Goal: Task Accomplishment & Management: Complete application form

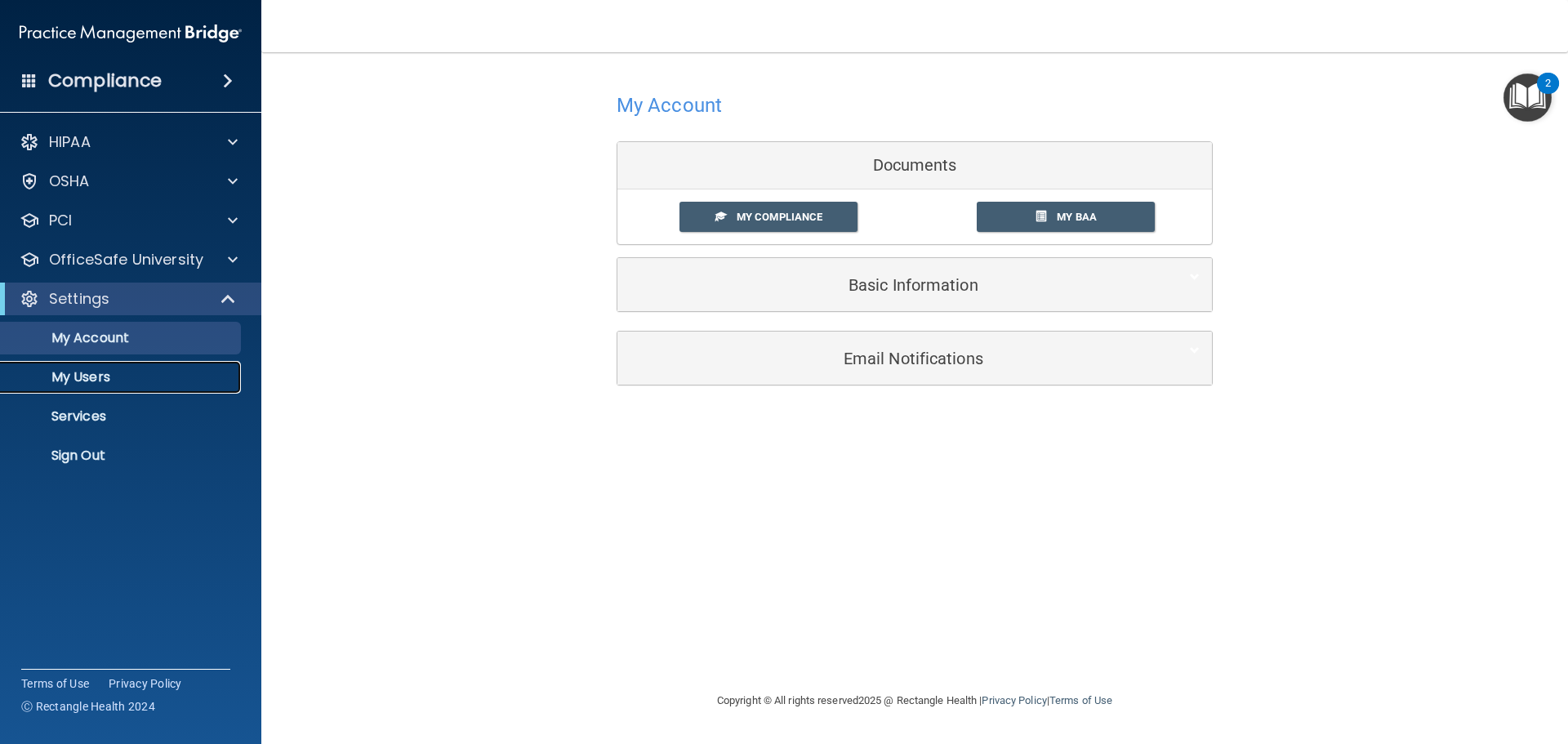
click at [115, 374] on p "My Users" at bounding box center [122, 377] width 223 height 16
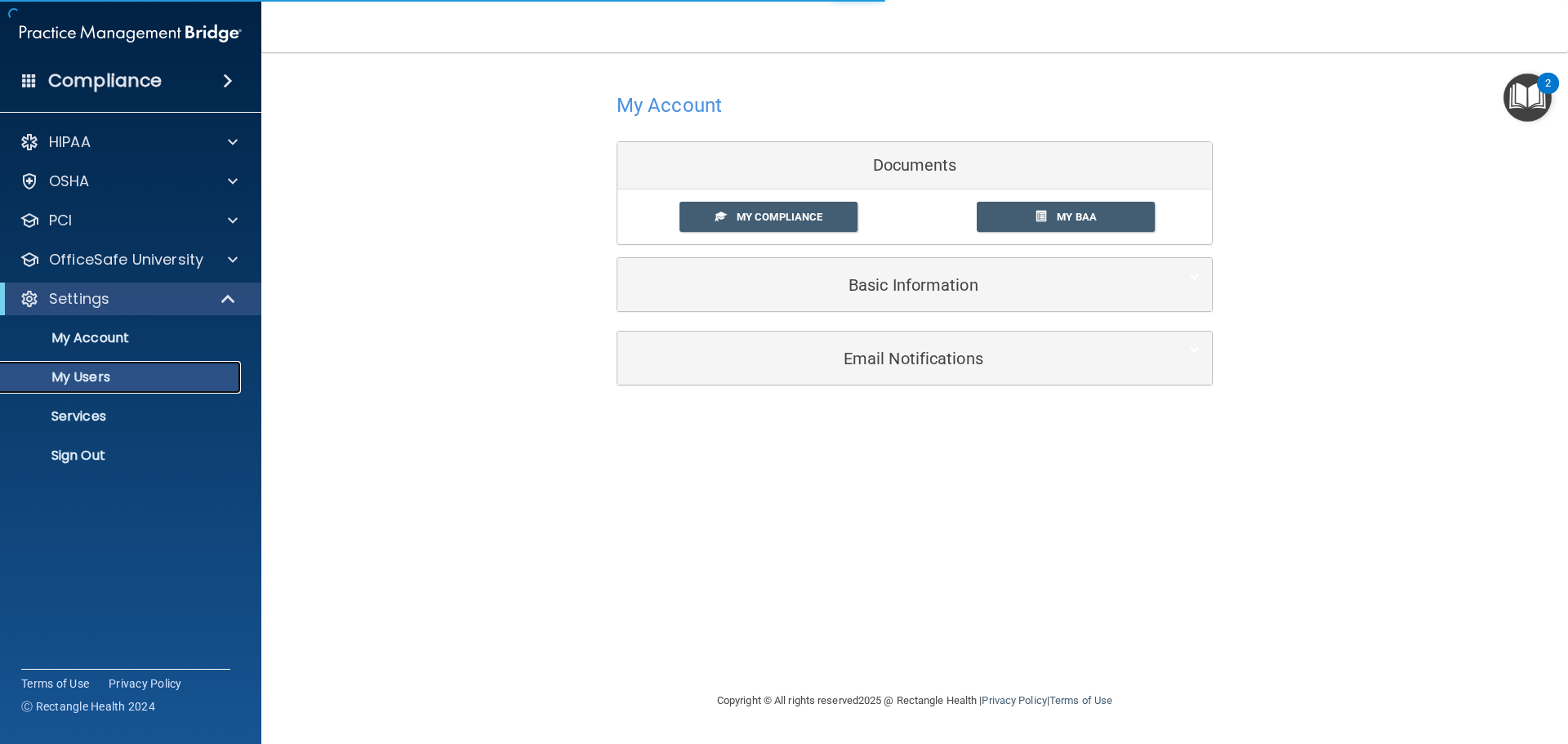
select select "20"
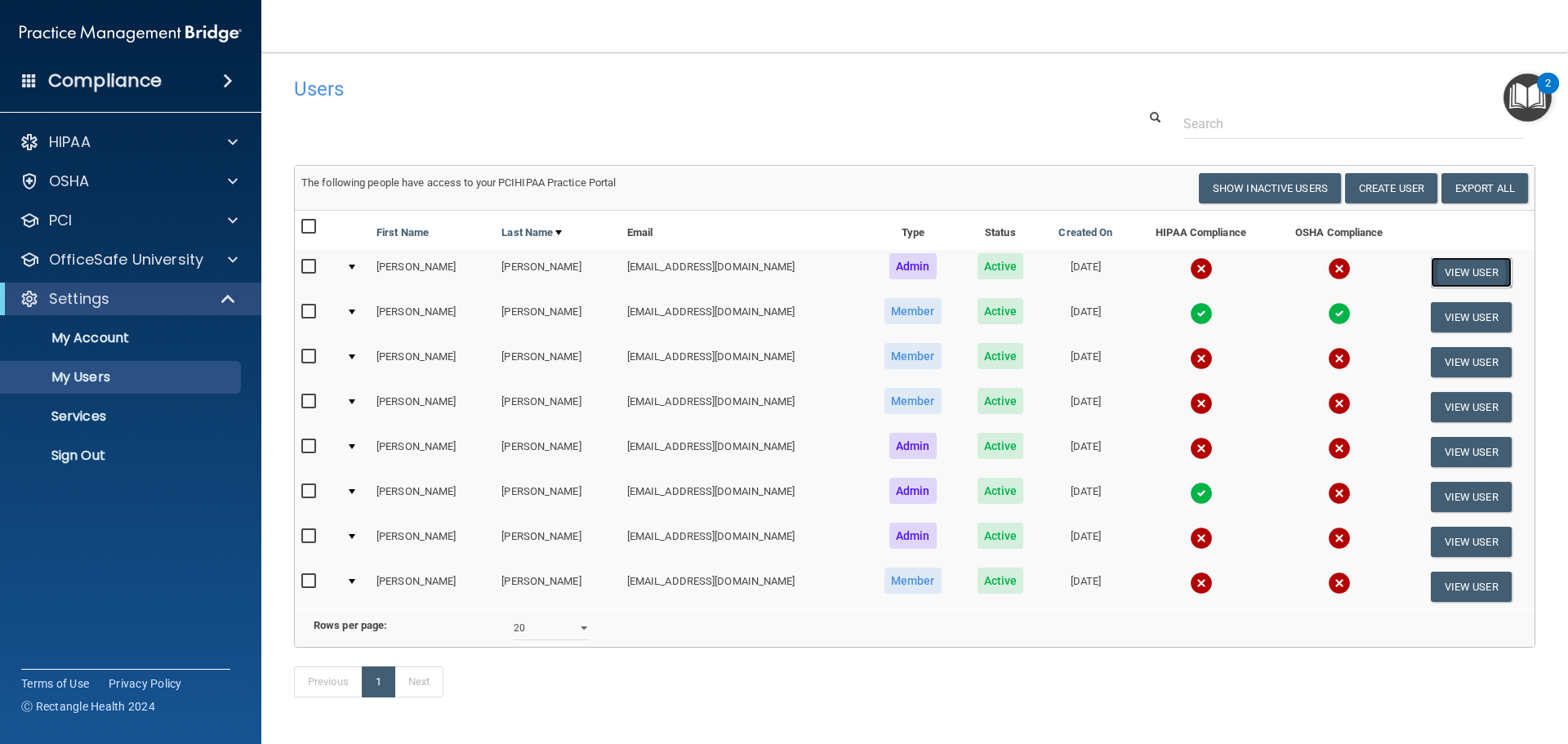
click at [1460, 266] on button "View User" at bounding box center [1472, 273] width 81 height 31
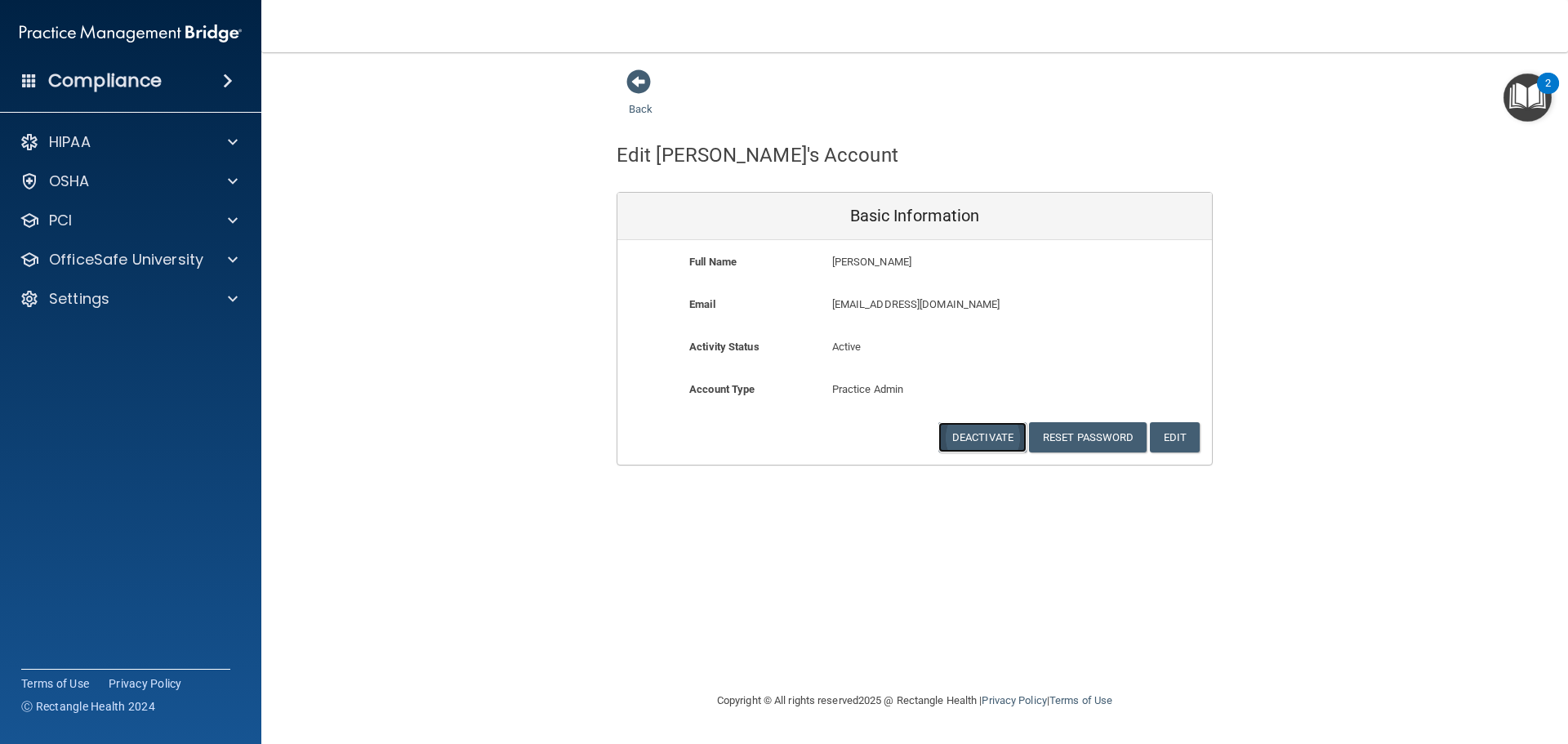
click at [1005, 439] on button "Deactivate" at bounding box center [983, 437] width 88 height 31
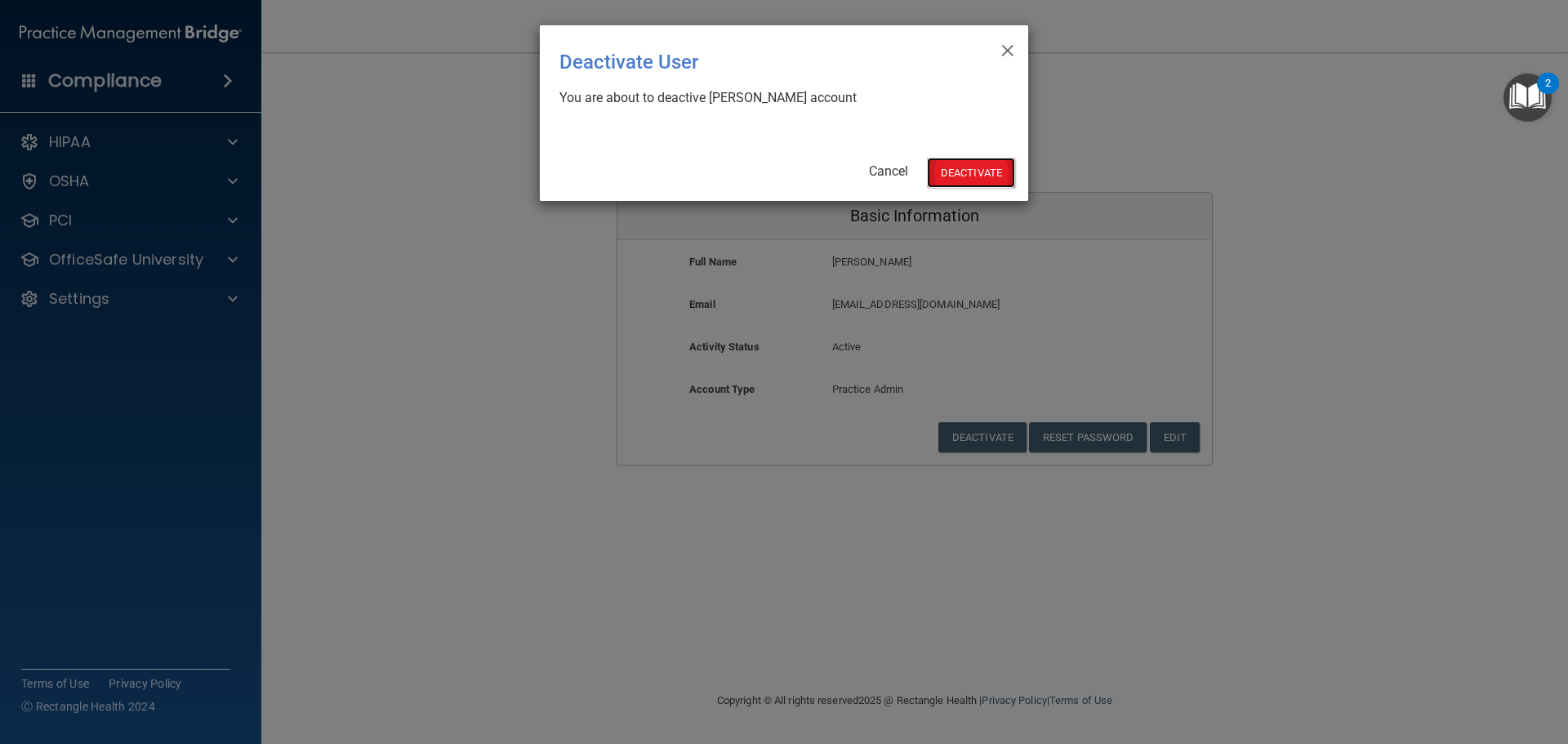
click at [970, 181] on button "Deactivate" at bounding box center [971, 173] width 88 height 31
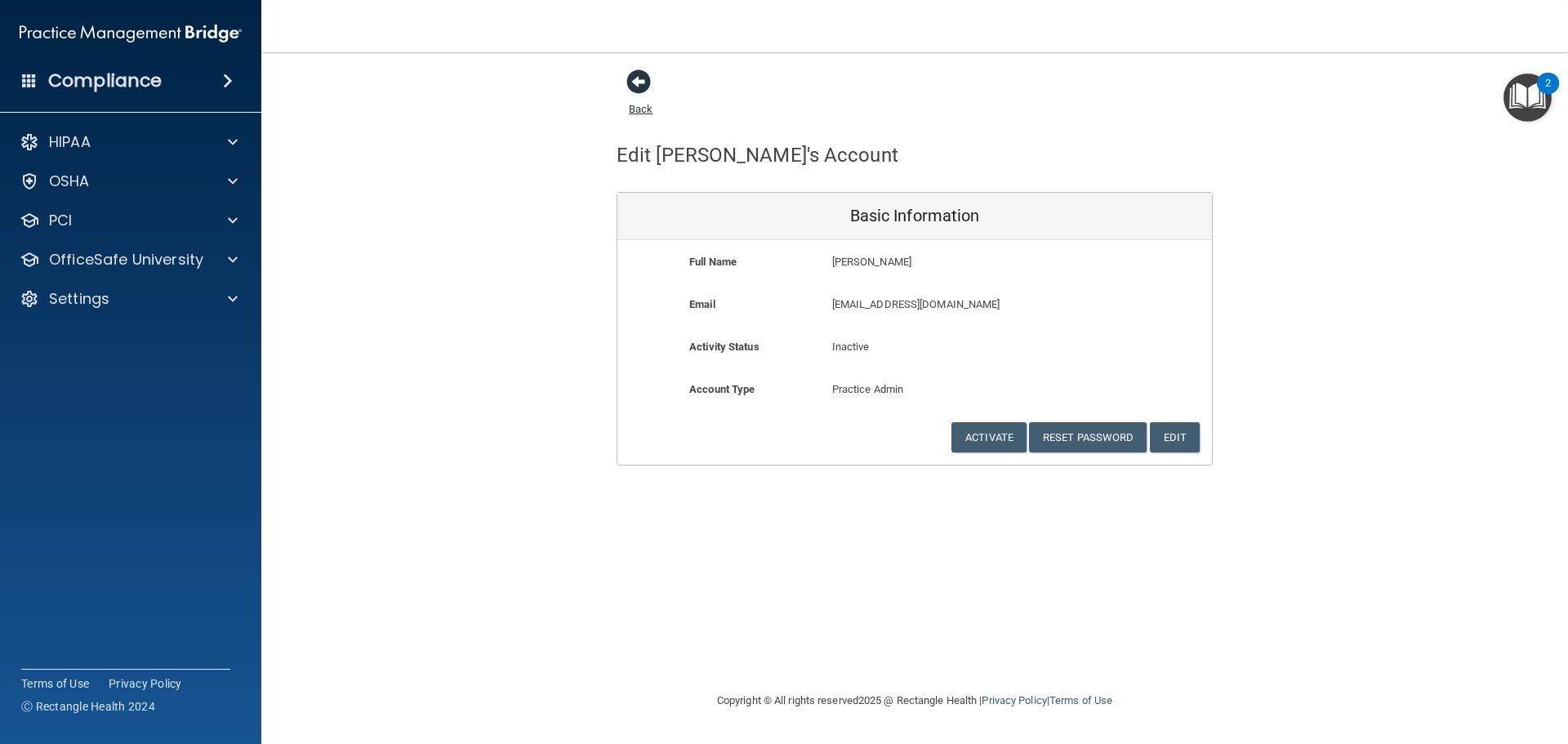
click at [640, 88] on span at bounding box center [638, 81] width 24 height 24
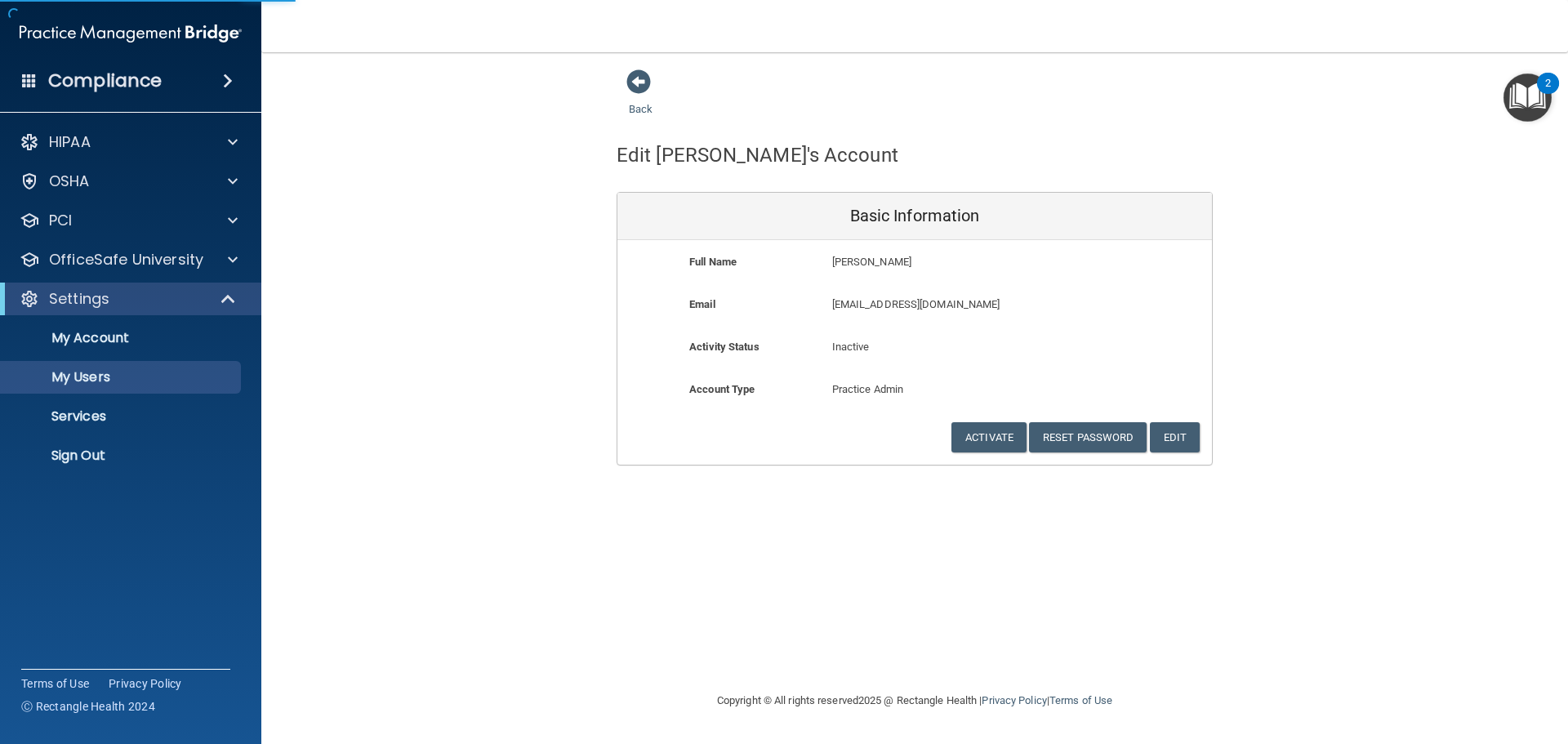
select select "20"
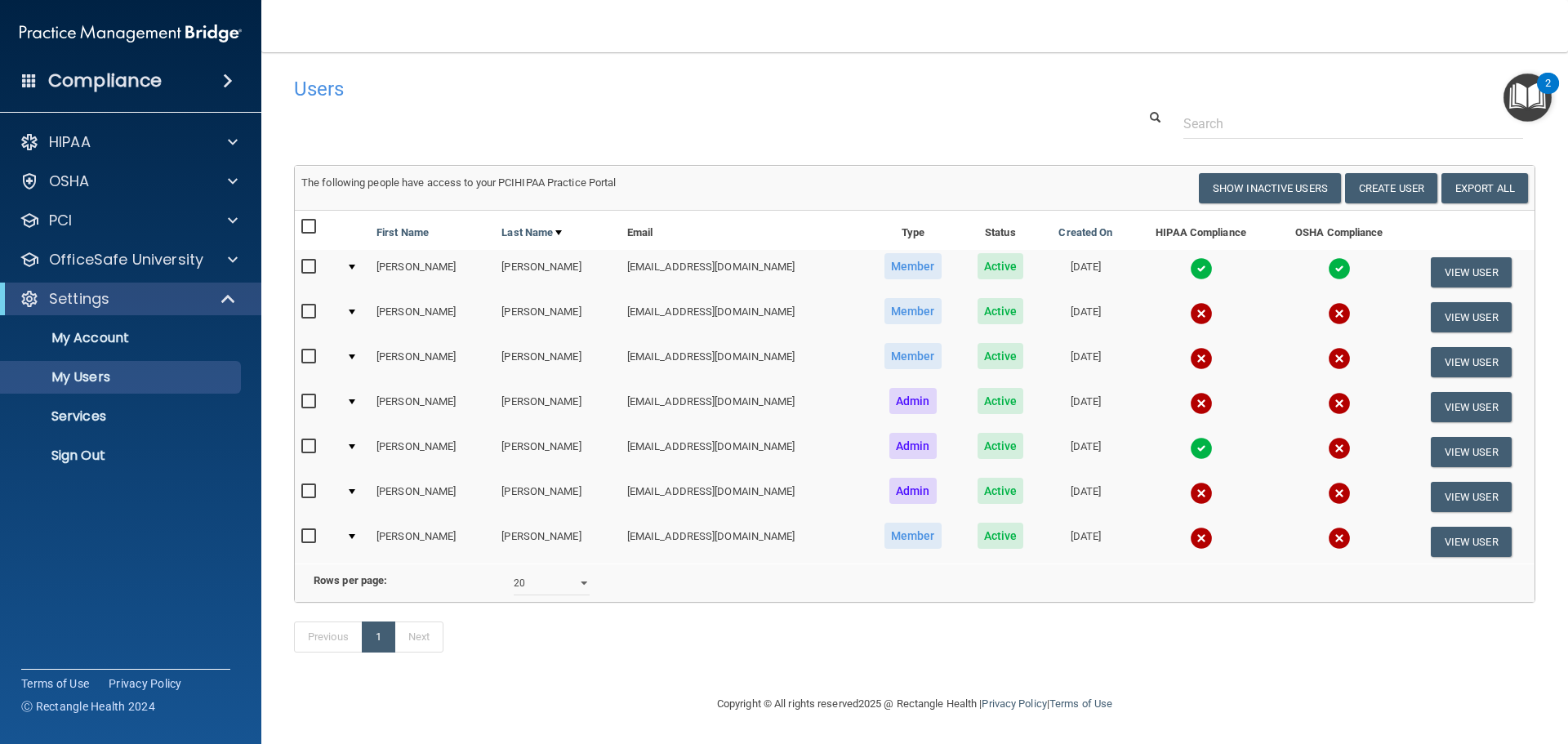
click at [1328, 446] on img at bounding box center [1338, 447] width 23 height 22
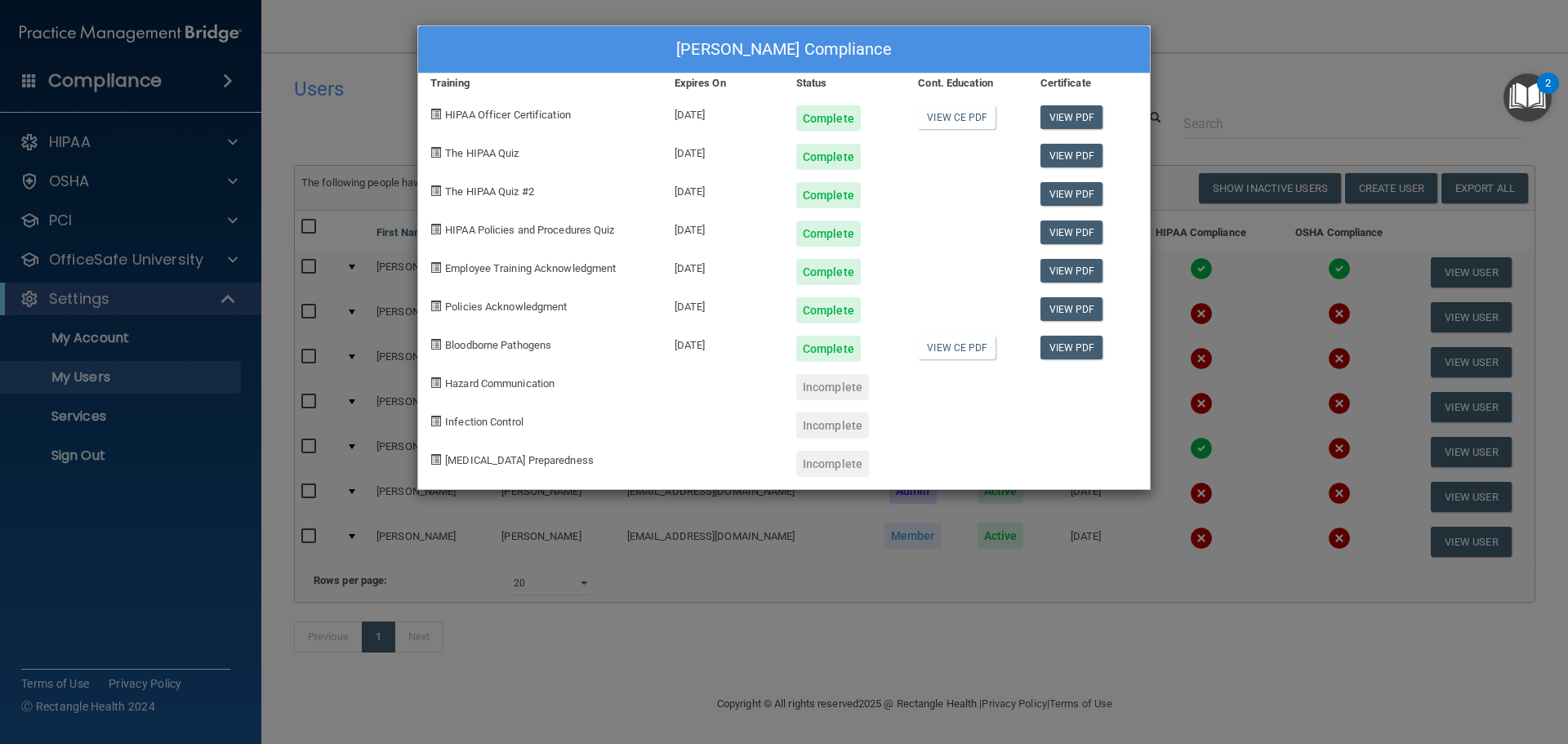
click at [1218, 92] on div "Nicole Ratelle's Compliance Training Expires On Status Cont. Education Certific…" at bounding box center [784, 372] width 1568 height 744
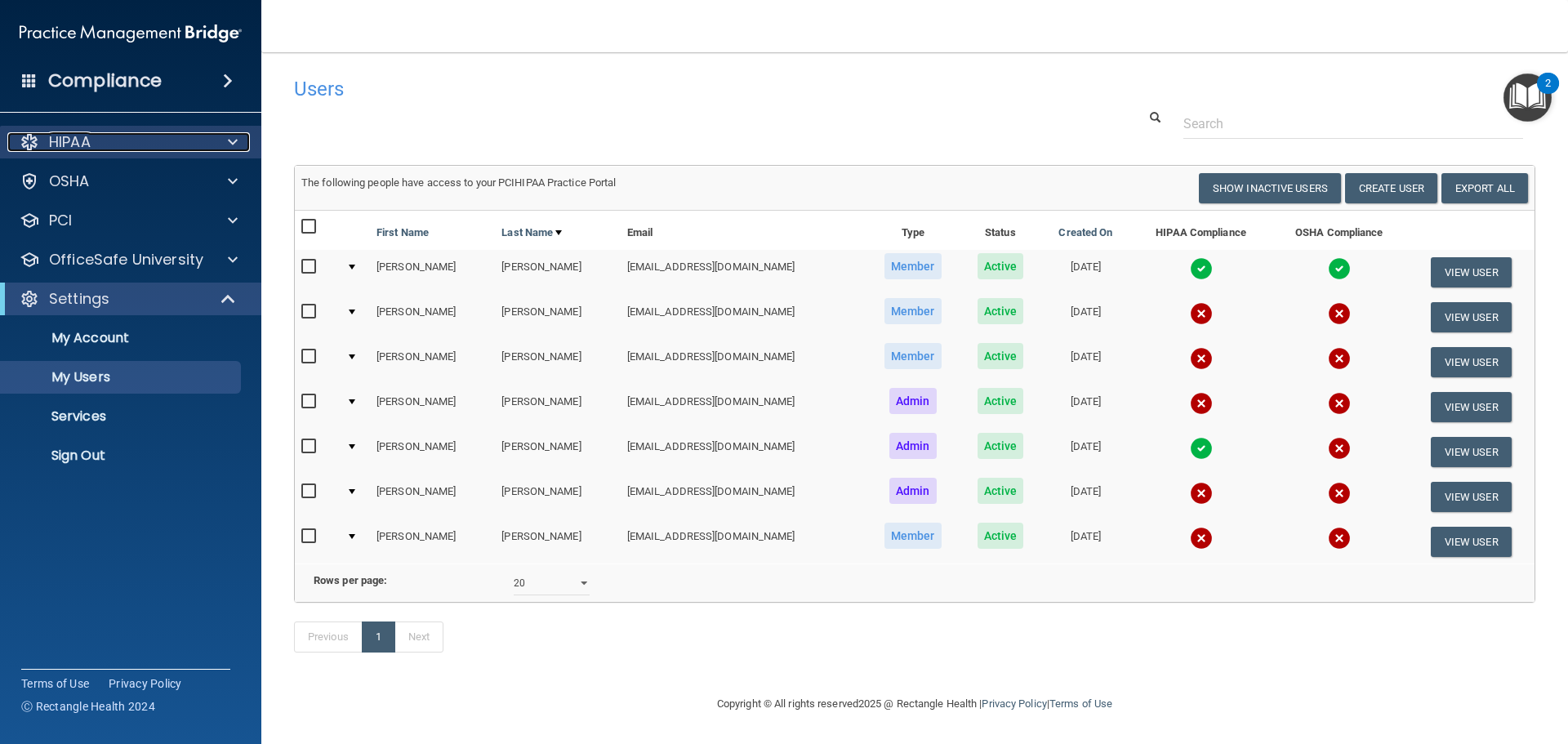
click at [102, 143] on div "HIPAA" at bounding box center [108, 142] width 203 height 20
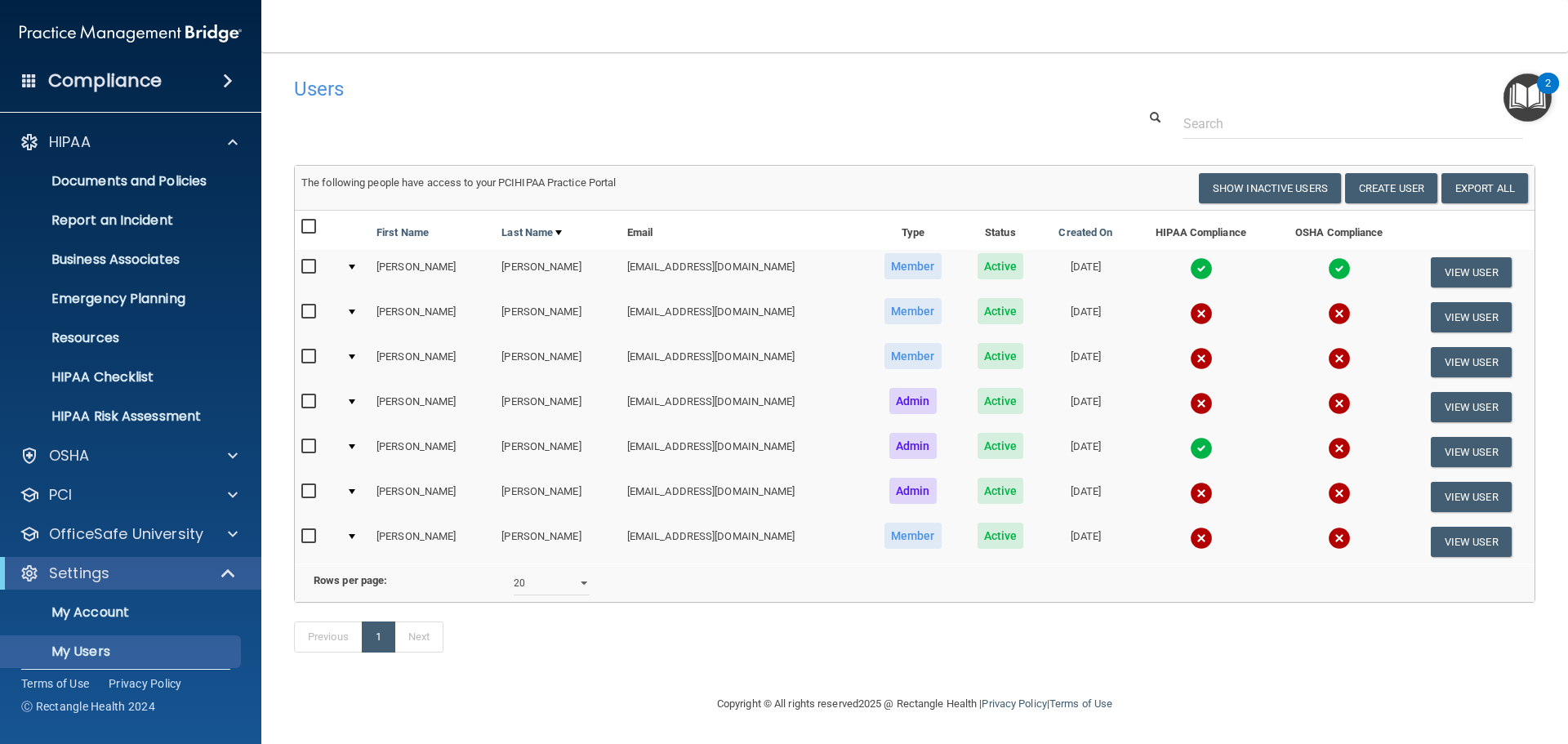
click at [525, 94] on h4 "Users" at bounding box center [651, 89] width 714 height 22
click at [125, 31] on img at bounding box center [131, 33] width 222 height 32
click at [100, 454] on div "OSHA" at bounding box center [108, 455] width 203 height 20
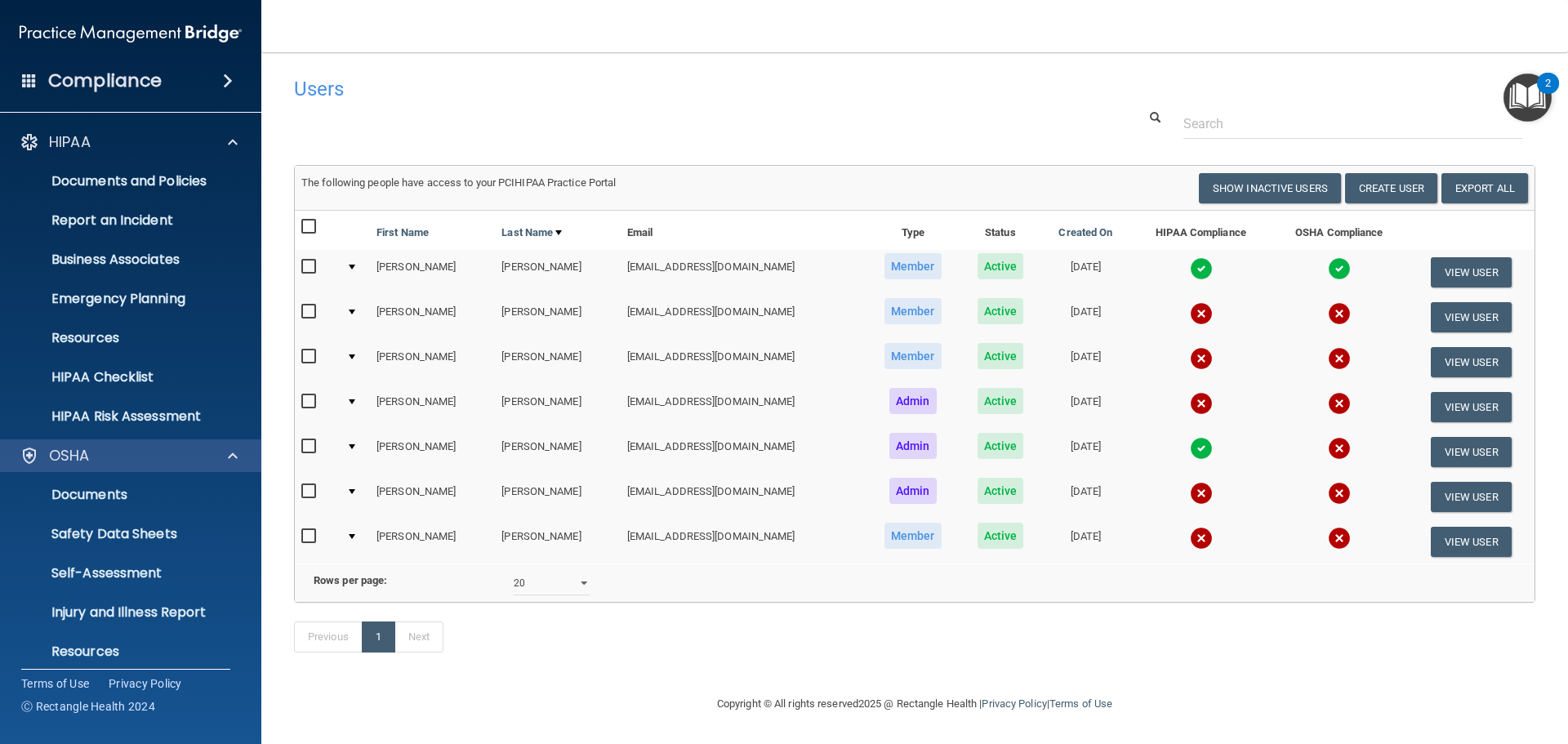
click at [139, 444] on div "OSHA" at bounding box center [131, 455] width 262 height 32
click at [238, 454] on div at bounding box center [230, 455] width 41 height 20
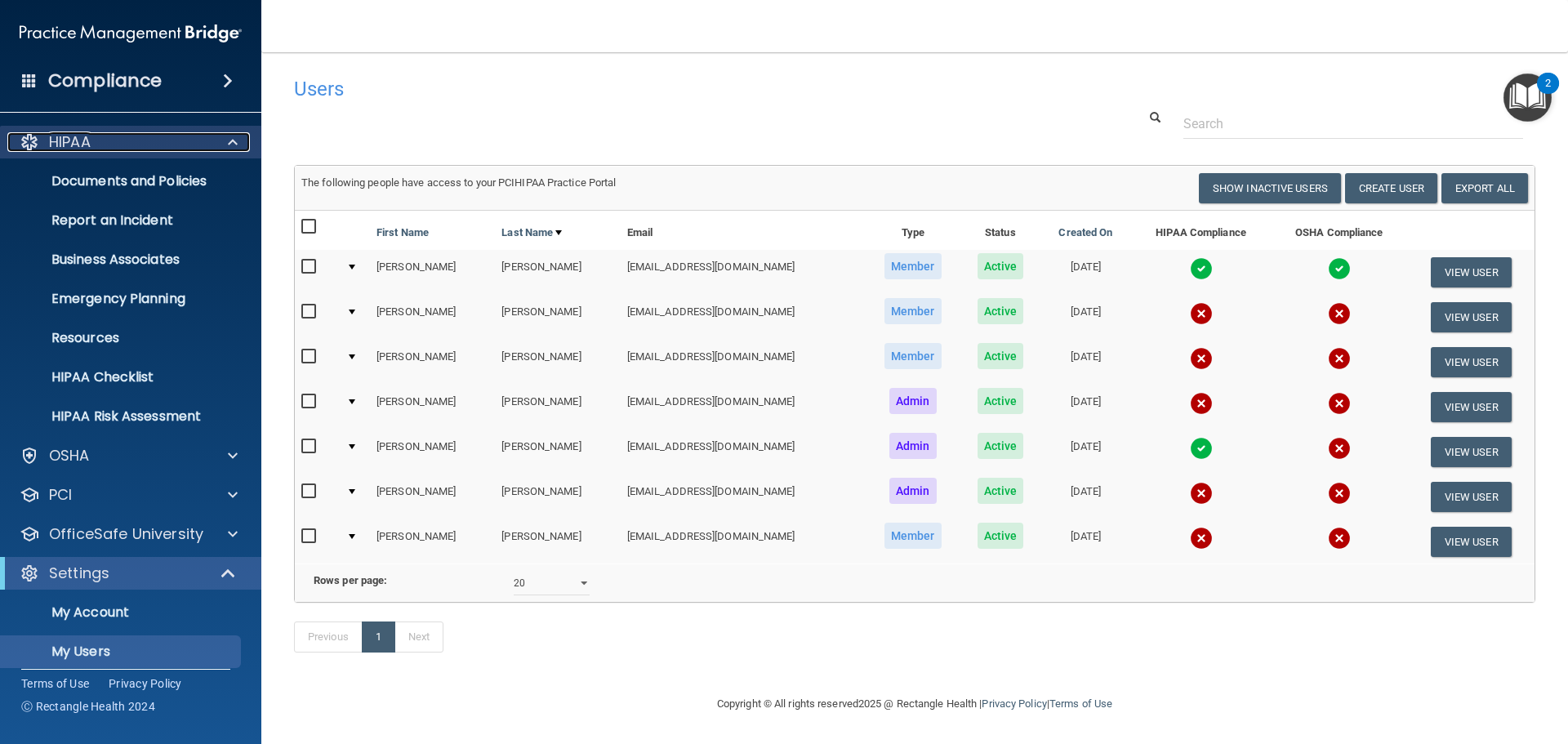
click at [231, 142] on span at bounding box center [232, 142] width 10 height 20
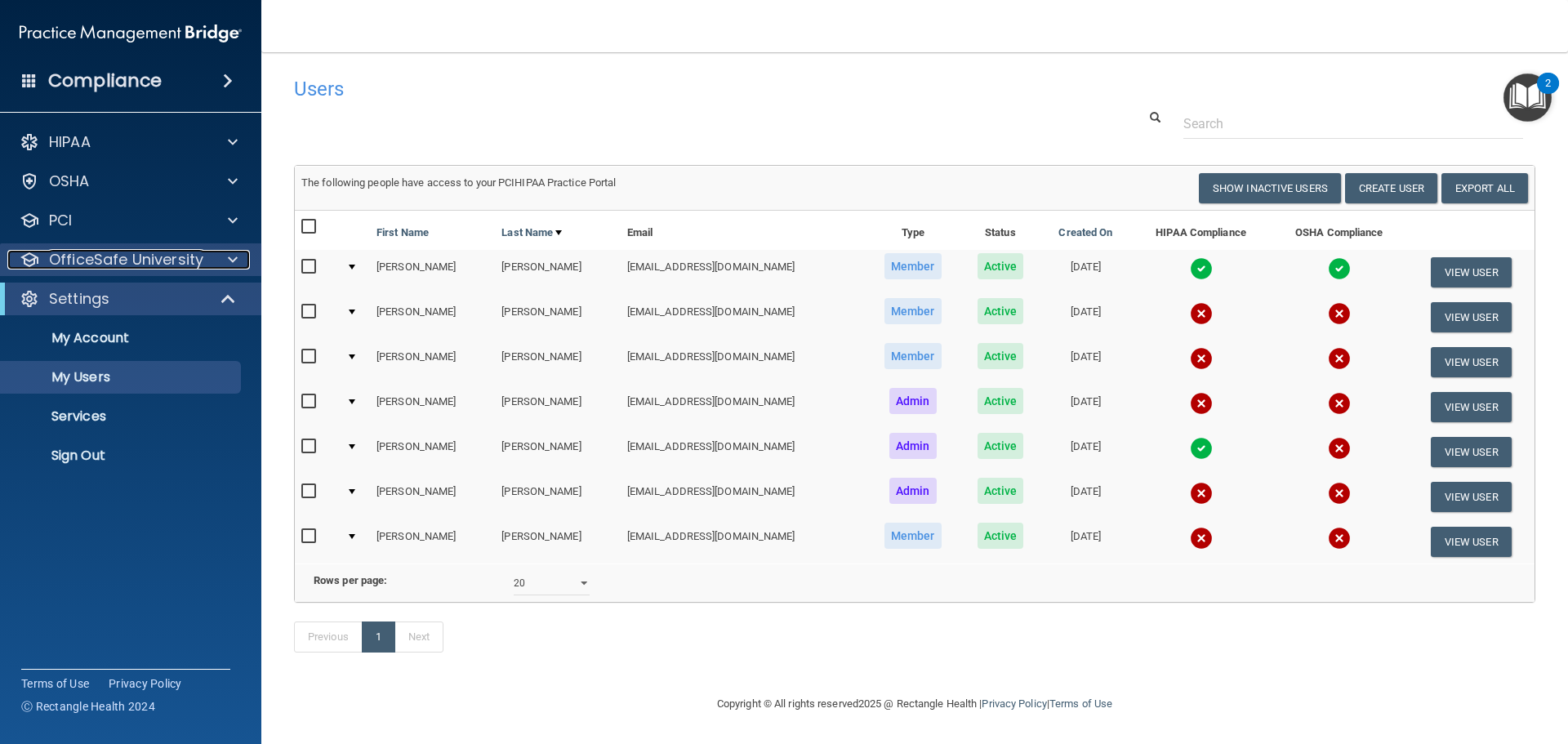
click at [146, 251] on p "OfficeSafe University" at bounding box center [126, 260] width 155 height 20
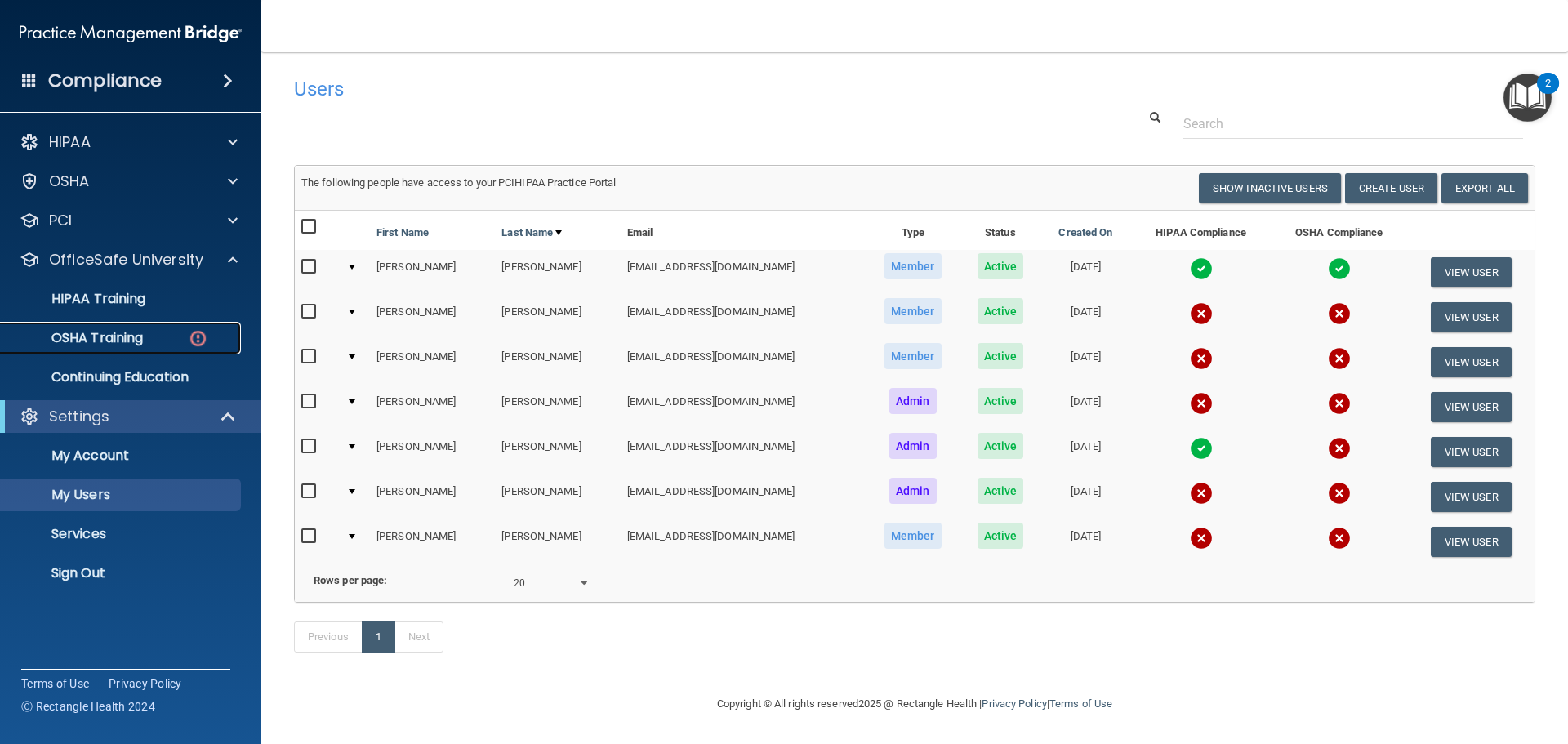
click at [141, 346] on p "OSHA Training" at bounding box center [77, 338] width 132 height 16
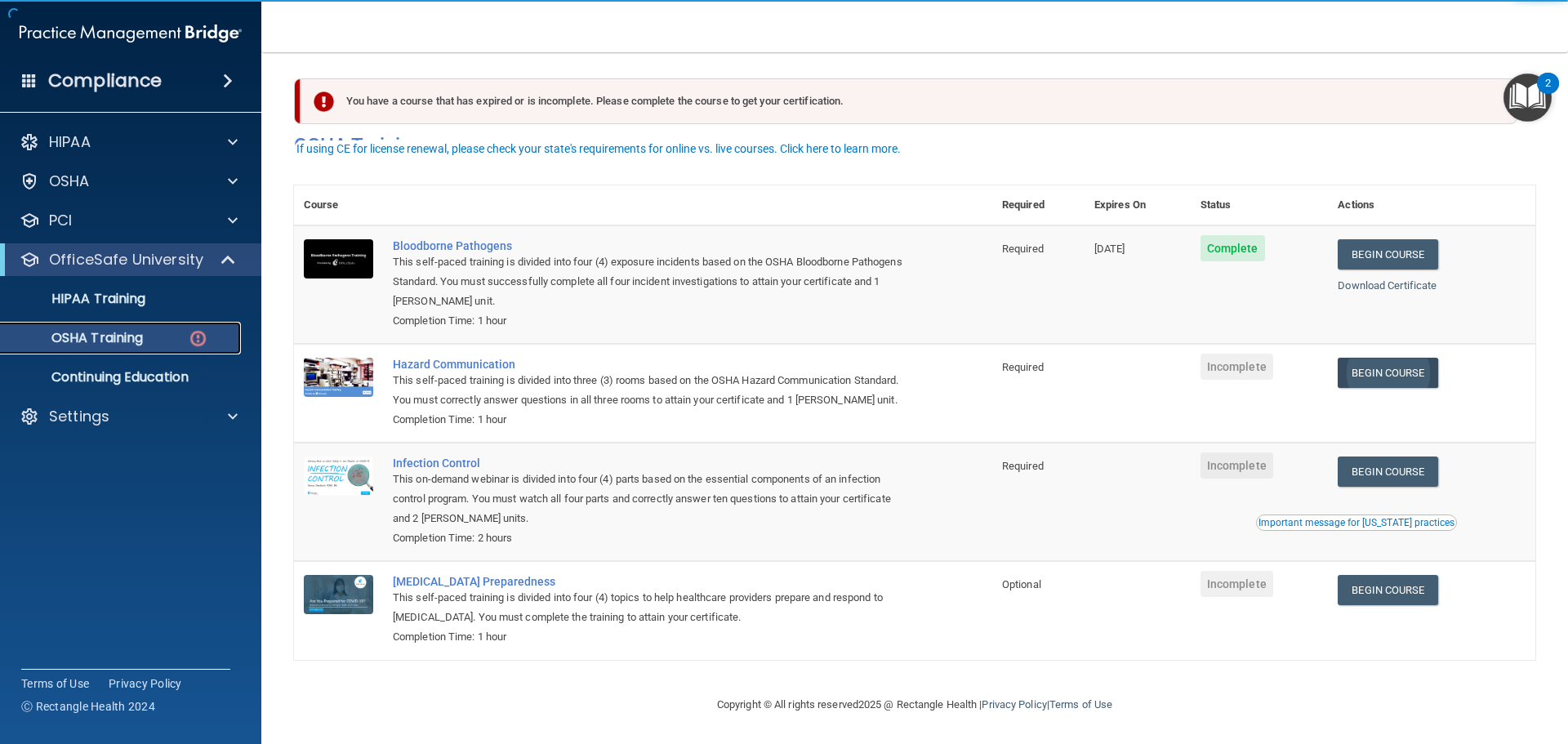
scroll to position [27, 0]
click at [1414, 357] on link "Begin Course" at bounding box center [1387, 372] width 100 height 31
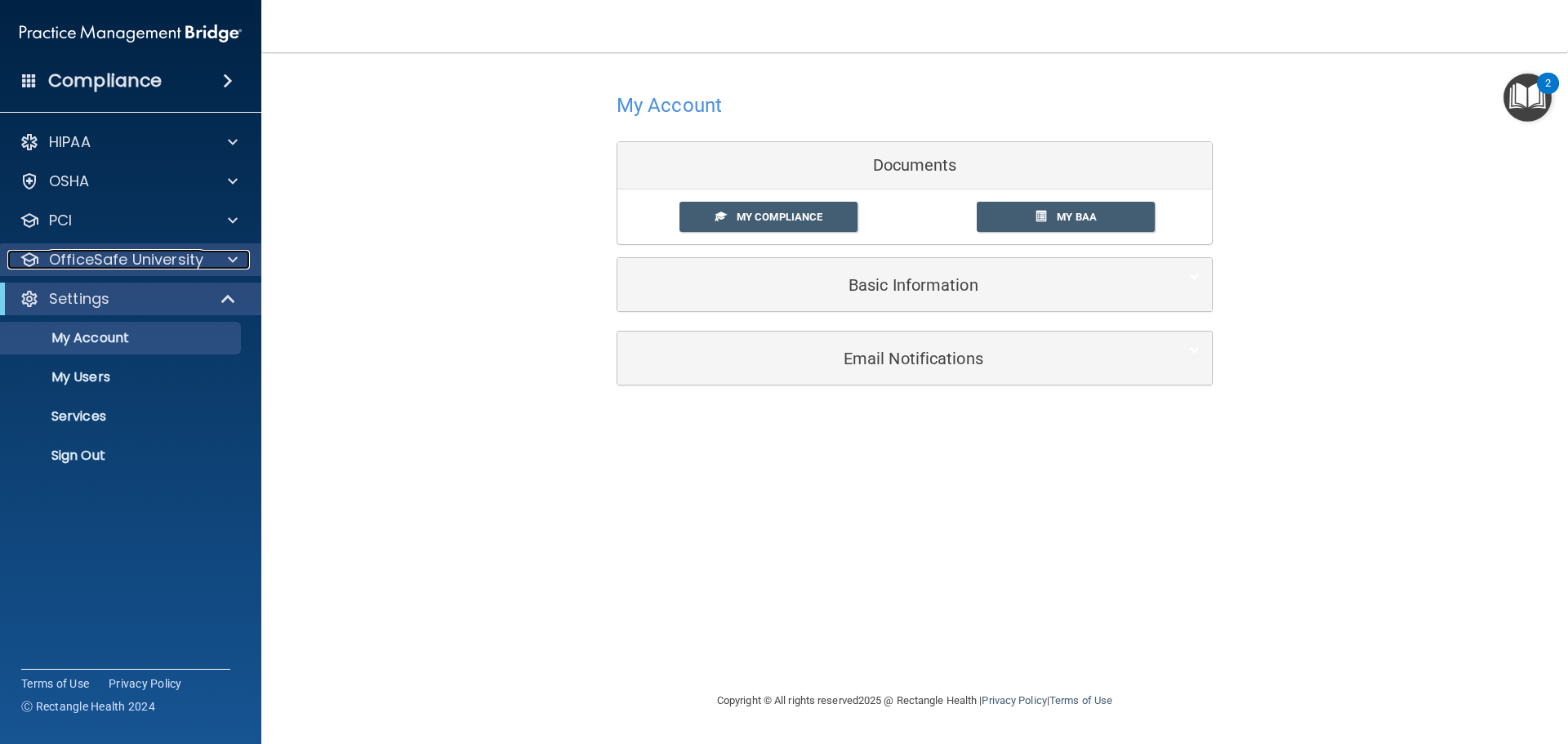
click at [112, 264] on p "OfficeSafe University" at bounding box center [126, 260] width 155 height 20
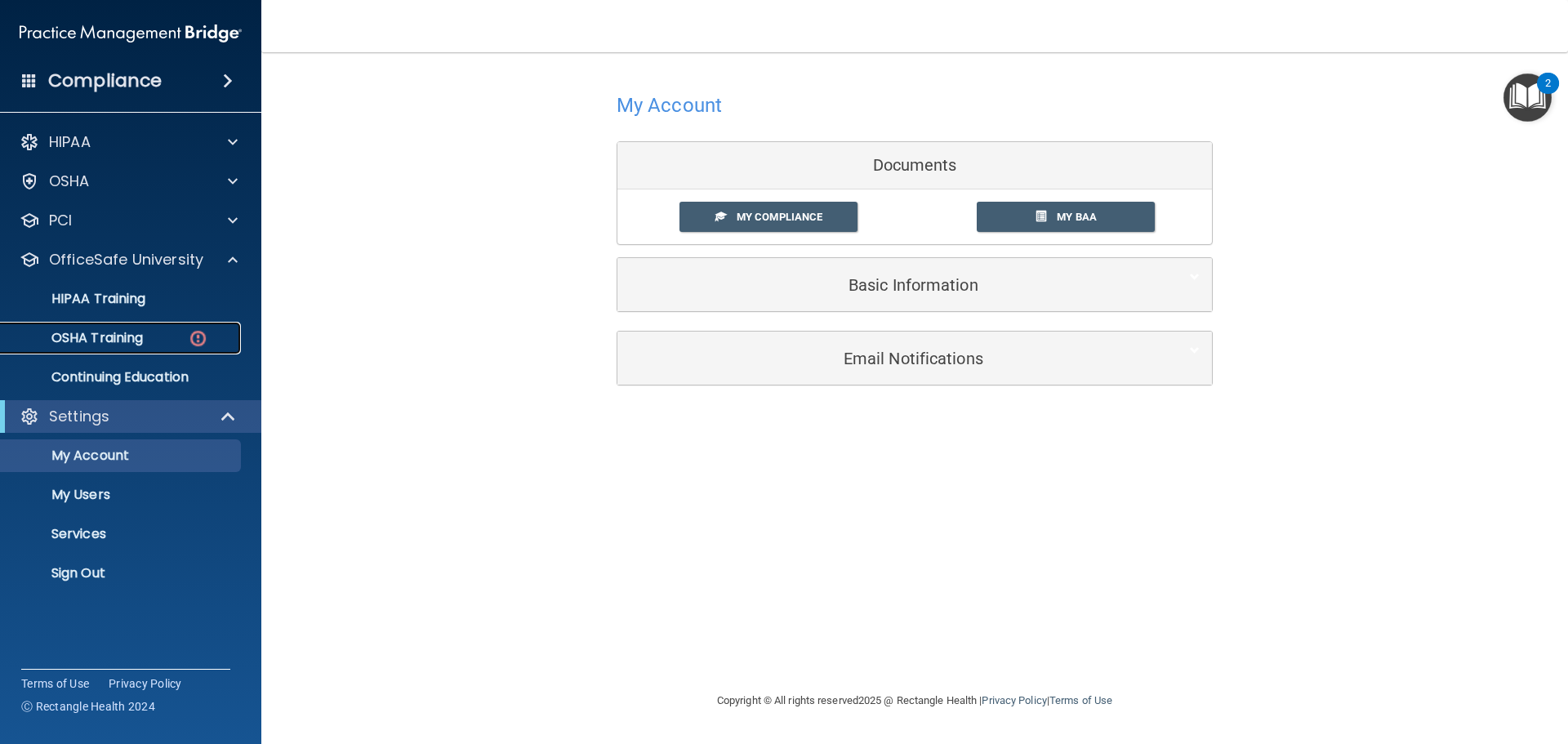
click at [91, 338] on p "OSHA Training" at bounding box center [77, 338] width 132 height 16
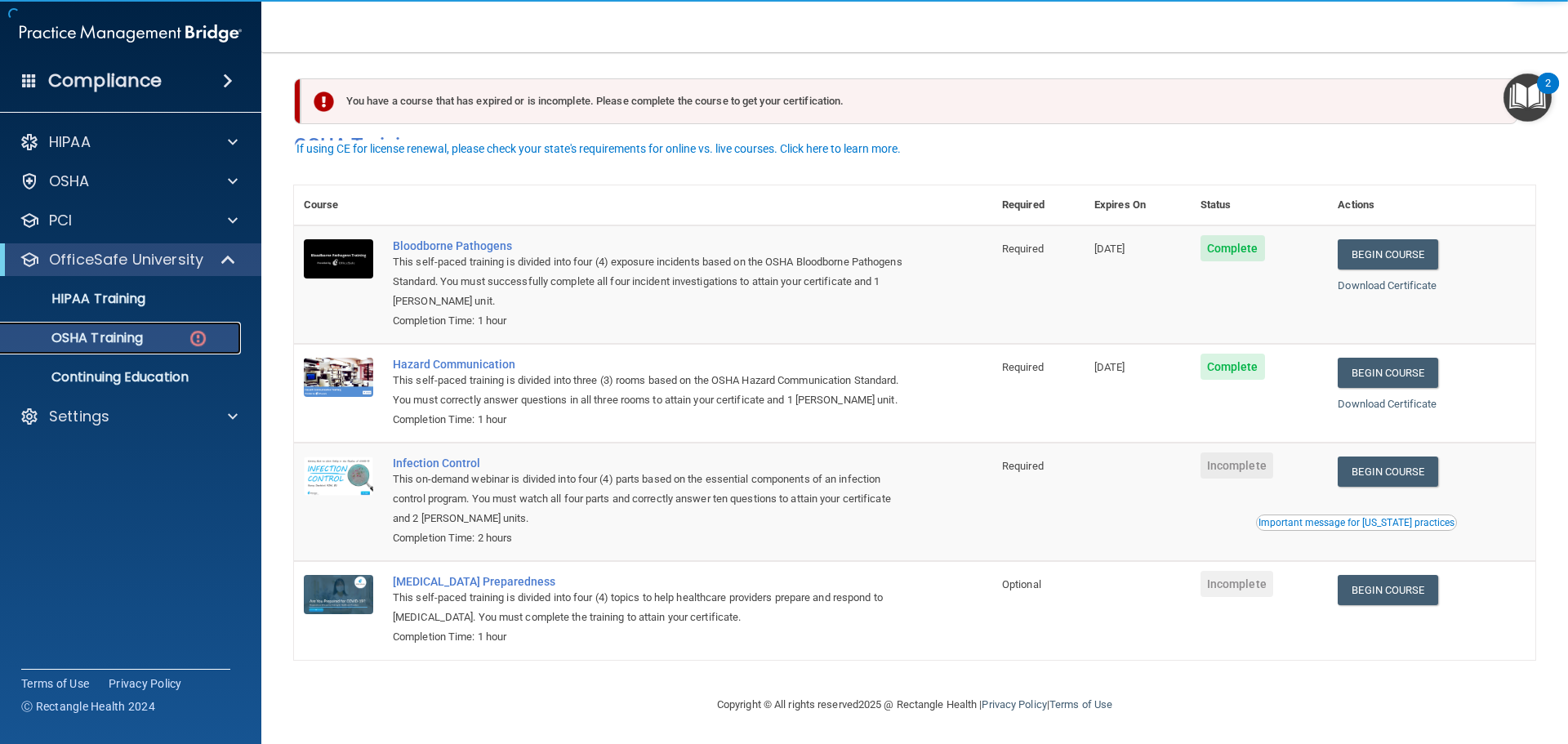
scroll to position [27, 0]
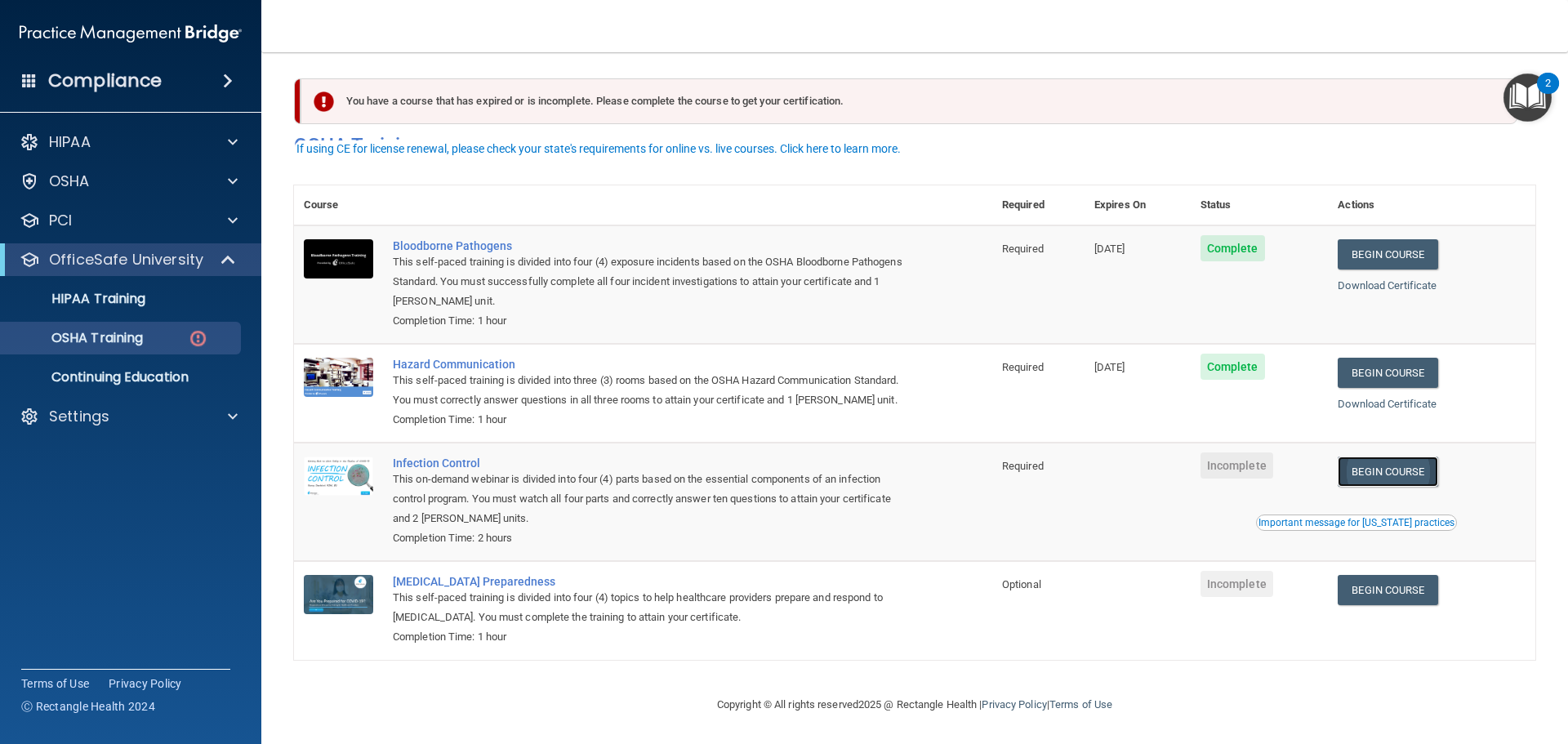
click at [1392, 471] on link "Begin Course" at bounding box center [1387, 471] width 100 height 31
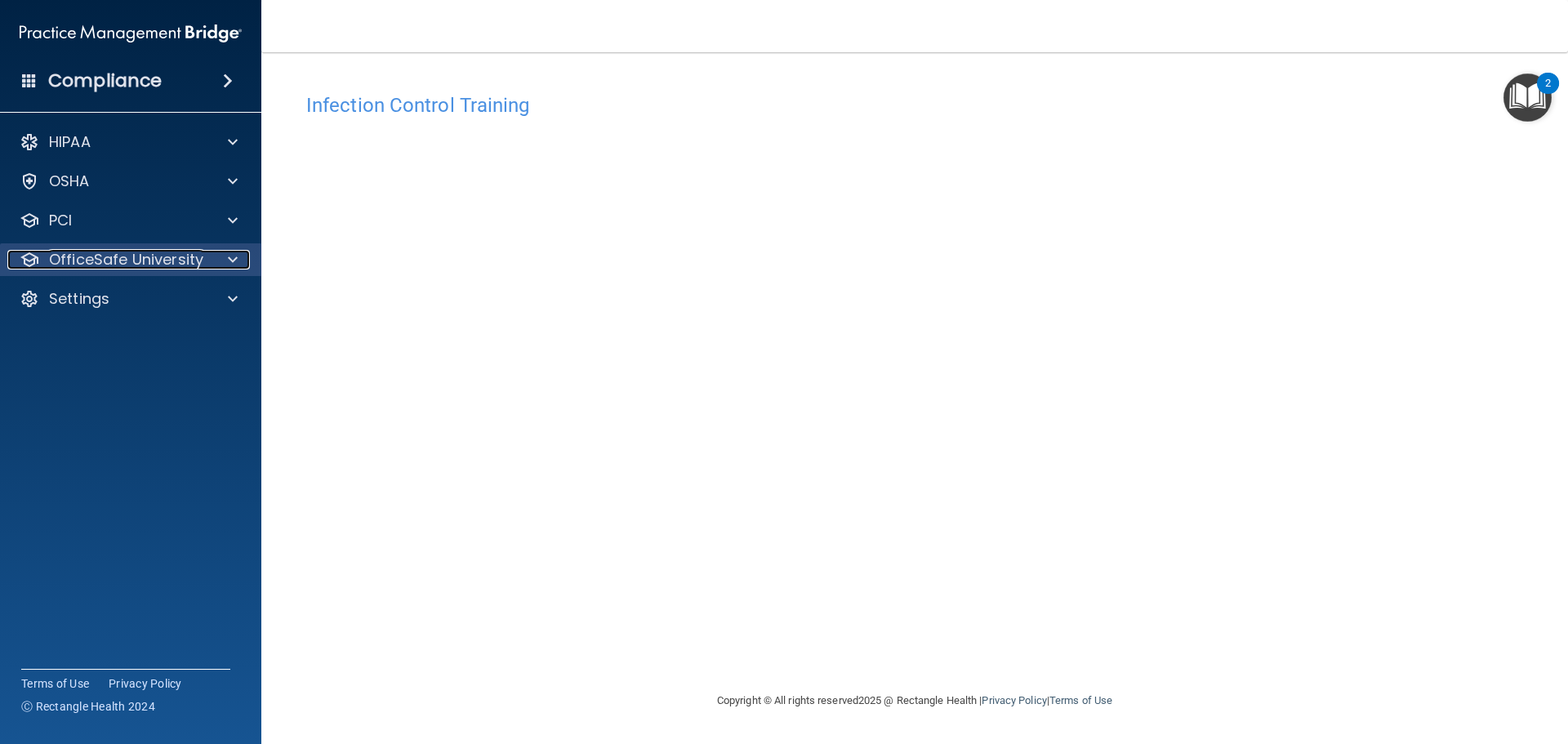
click at [129, 265] on p "OfficeSafe University" at bounding box center [126, 260] width 155 height 20
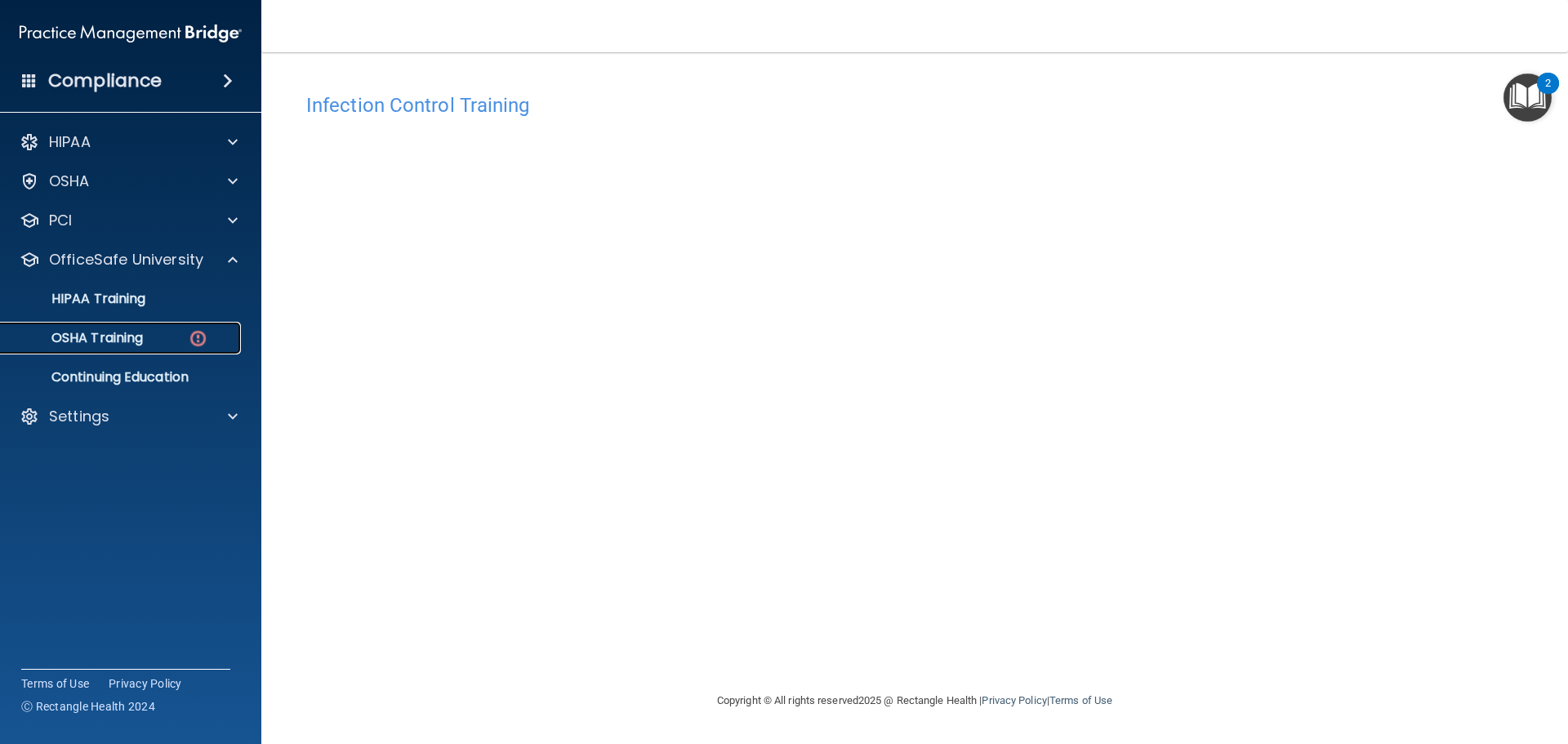
click at [111, 351] on link "OSHA Training" at bounding box center [113, 338] width 257 height 32
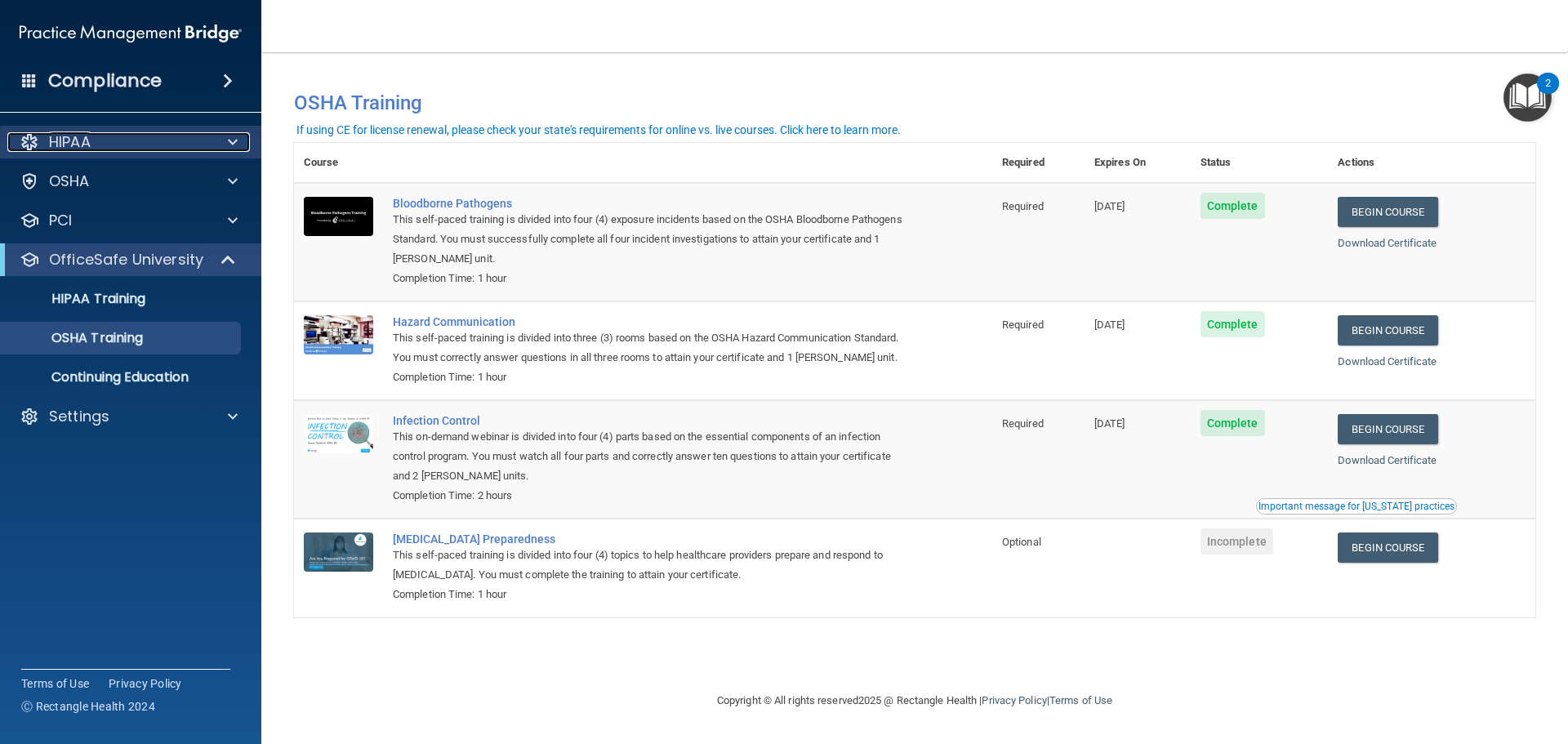
click at [96, 132] on div "HIPAA" at bounding box center [108, 142] width 203 height 20
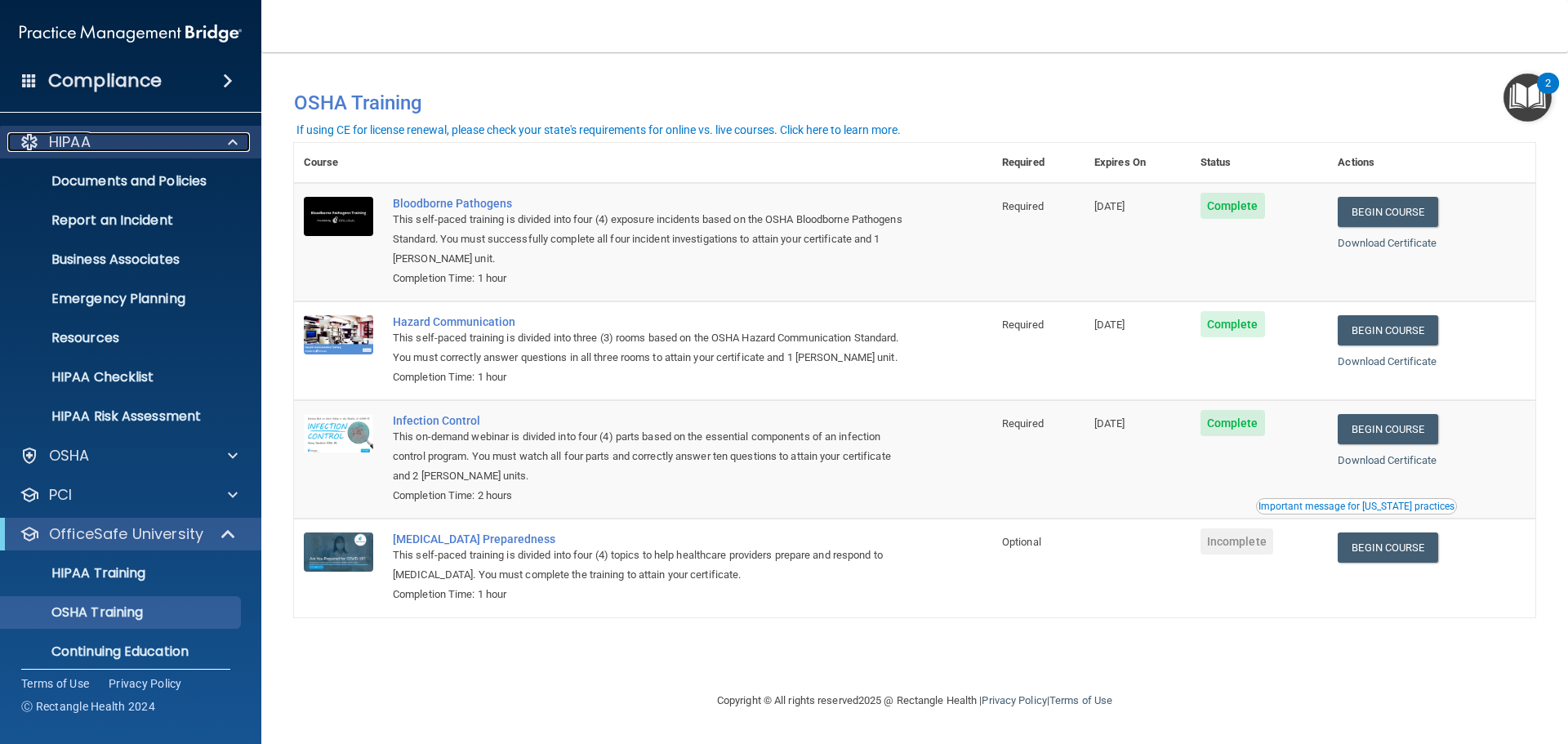
click at [244, 137] on div at bounding box center [230, 142] width 41 height 20
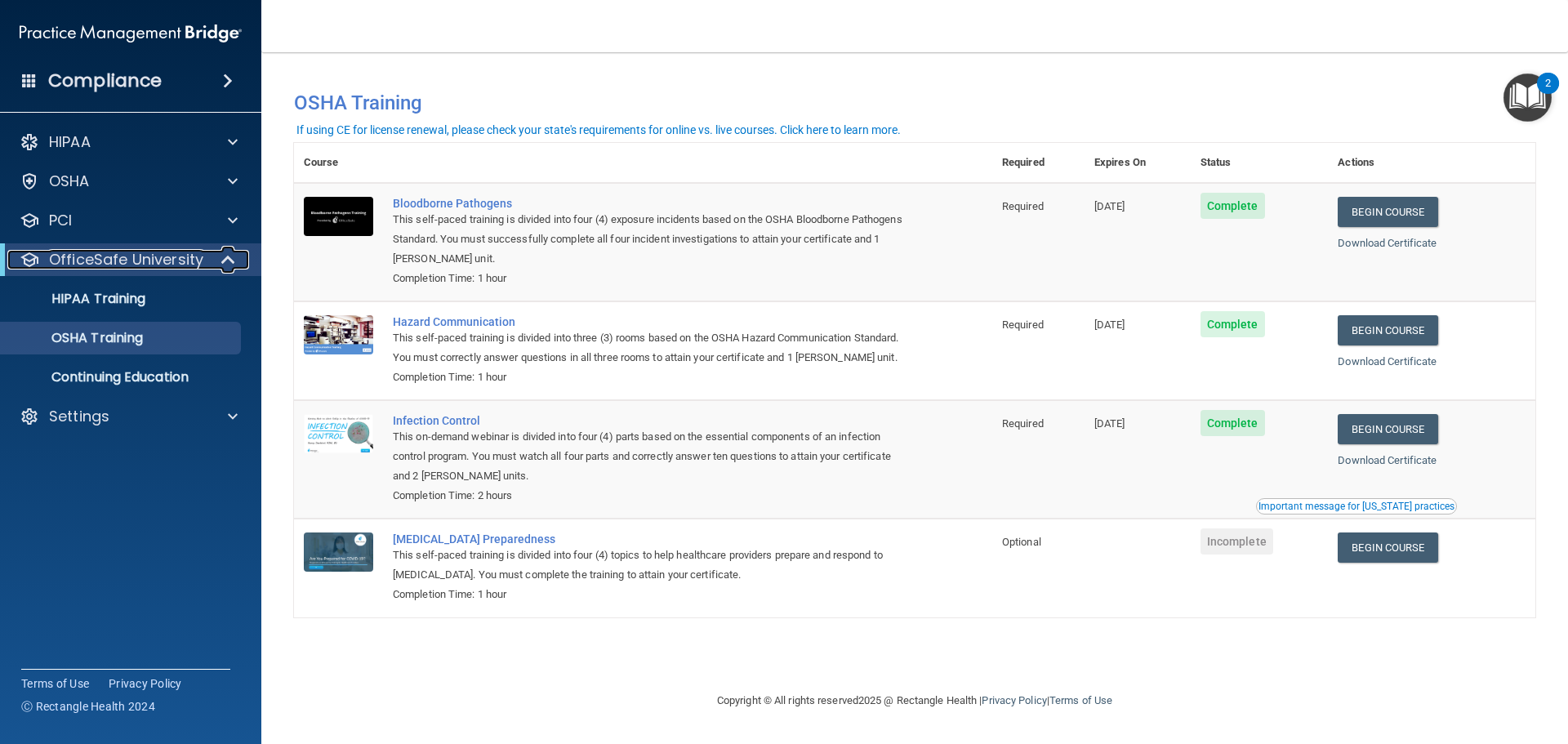
click at [234, 255] on span at bounding box center [230, 260] width 14 height 20
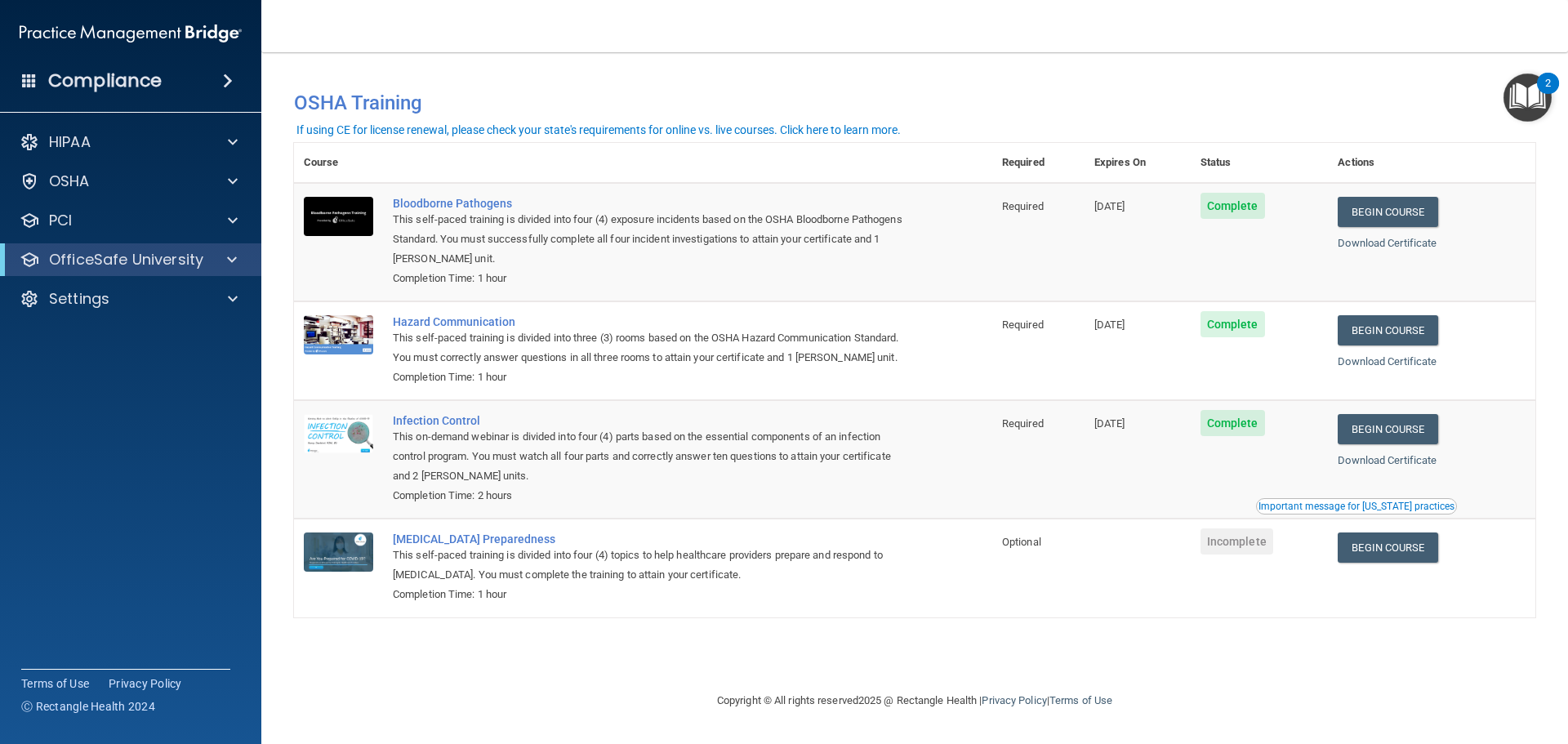
click at [103, 73] on h4 "Compliance" at bounding box center [105, 80] width 113 height 22
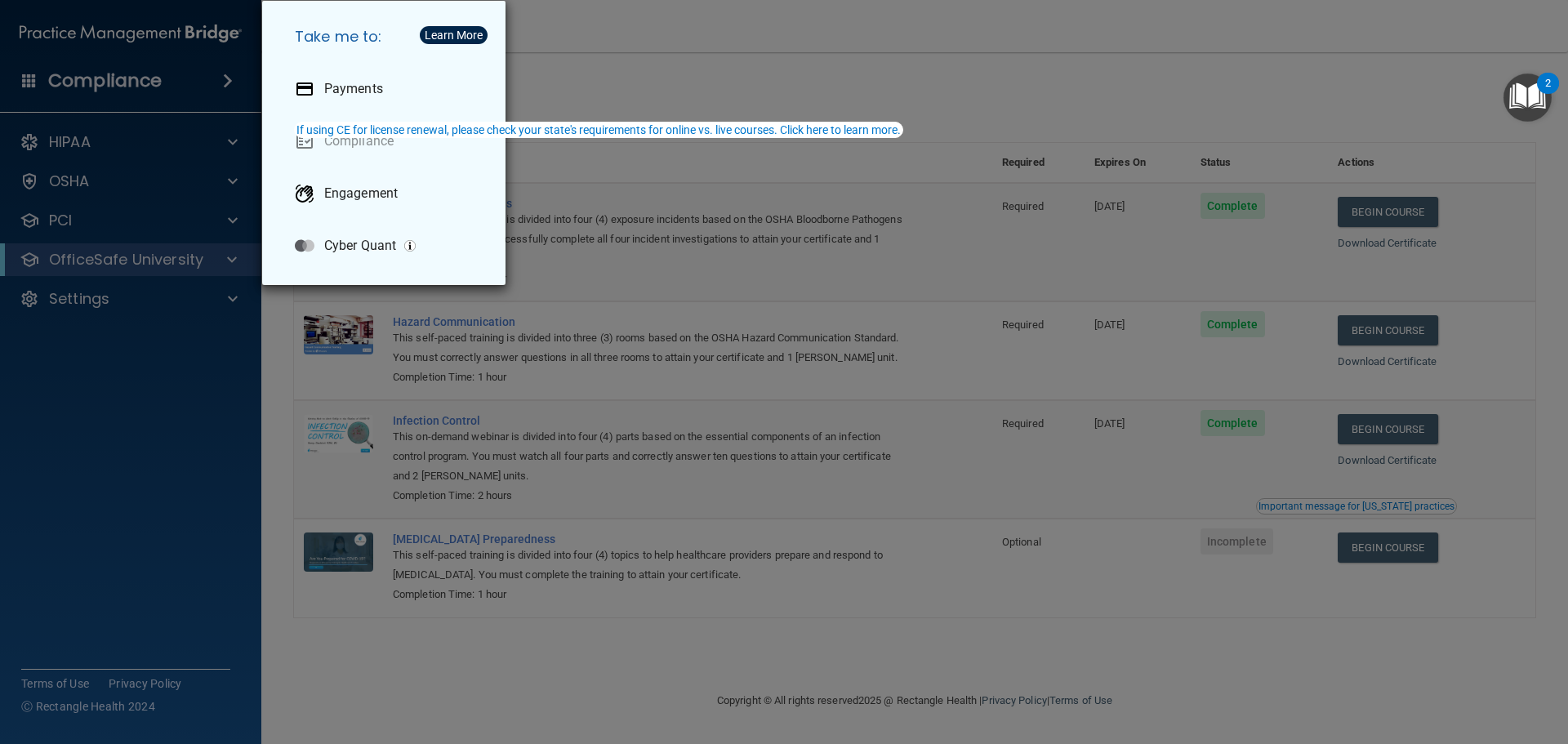
click at [683, 40] on div "Take me to: Payments Compliance Engagement Cyber Quant" at bounding box center [784, 372] width 1568 height 744
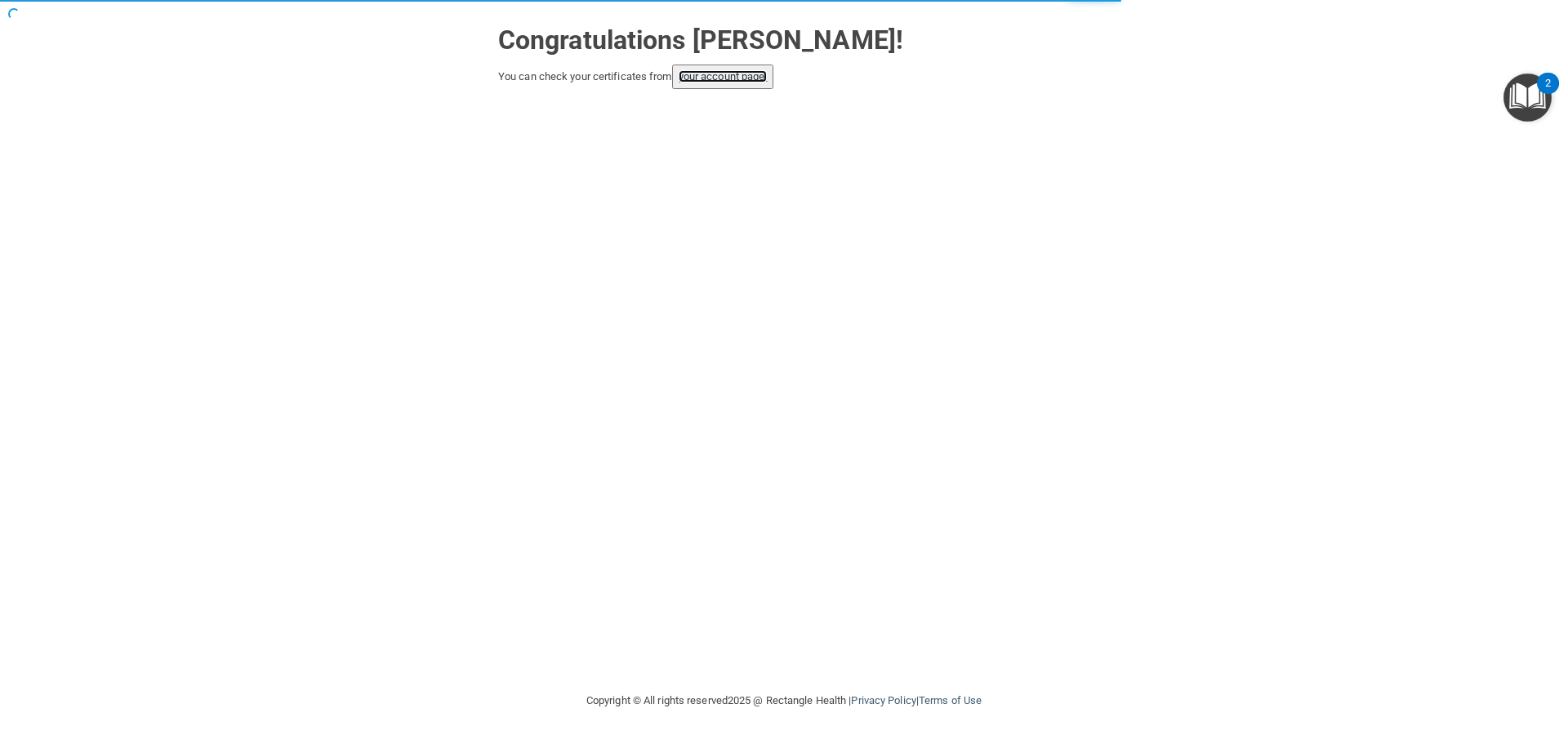
click at [745, 78] on link "your account page!" at bounding box center [723, 76] width 89 height 13
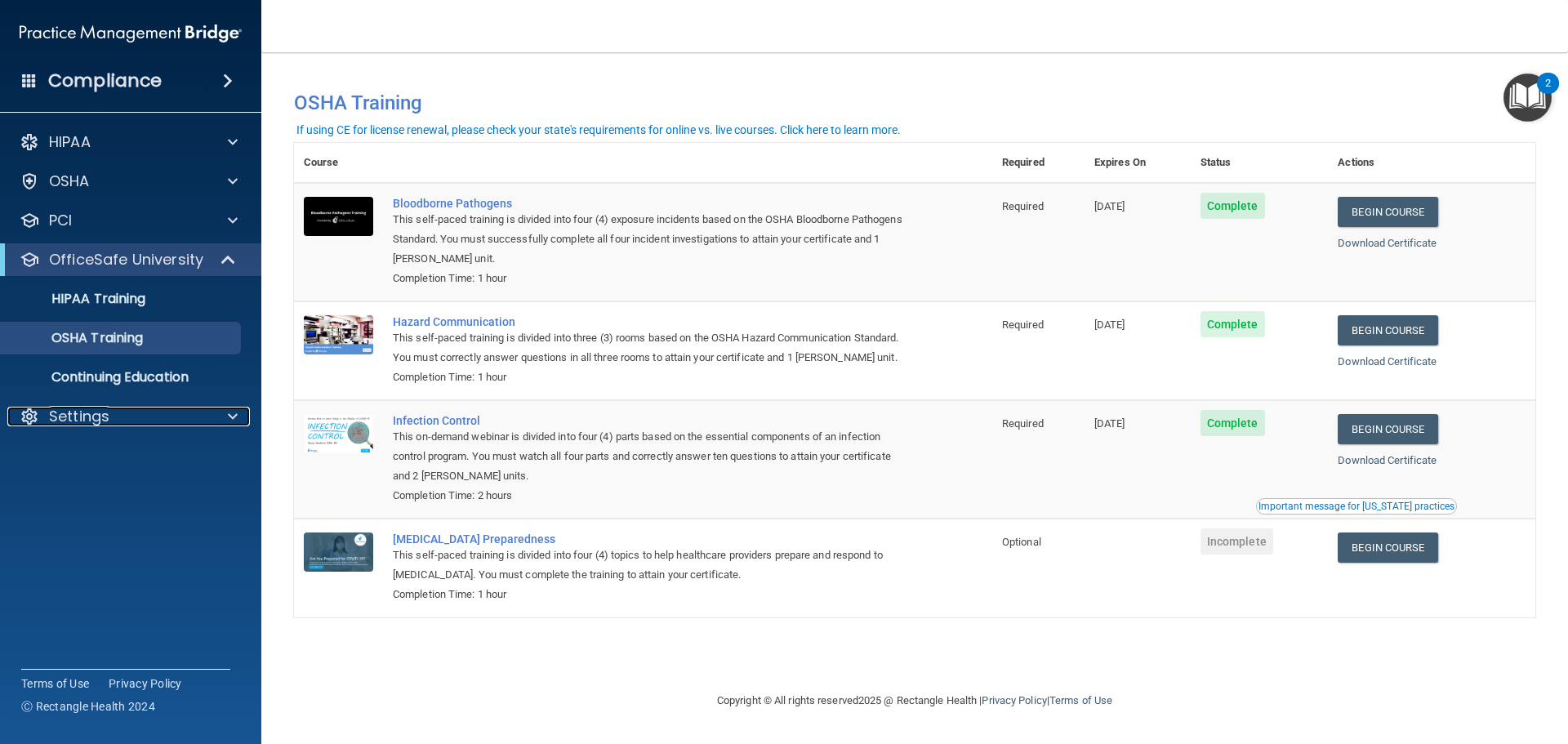
drag, startPoint x: 118, startPoint y: 422, endPoint x: 118, endPoint y: 440, distance: 18.0
click at [118, 422] on div "Settings" at bounding box center [108, 417] width 203 height 20
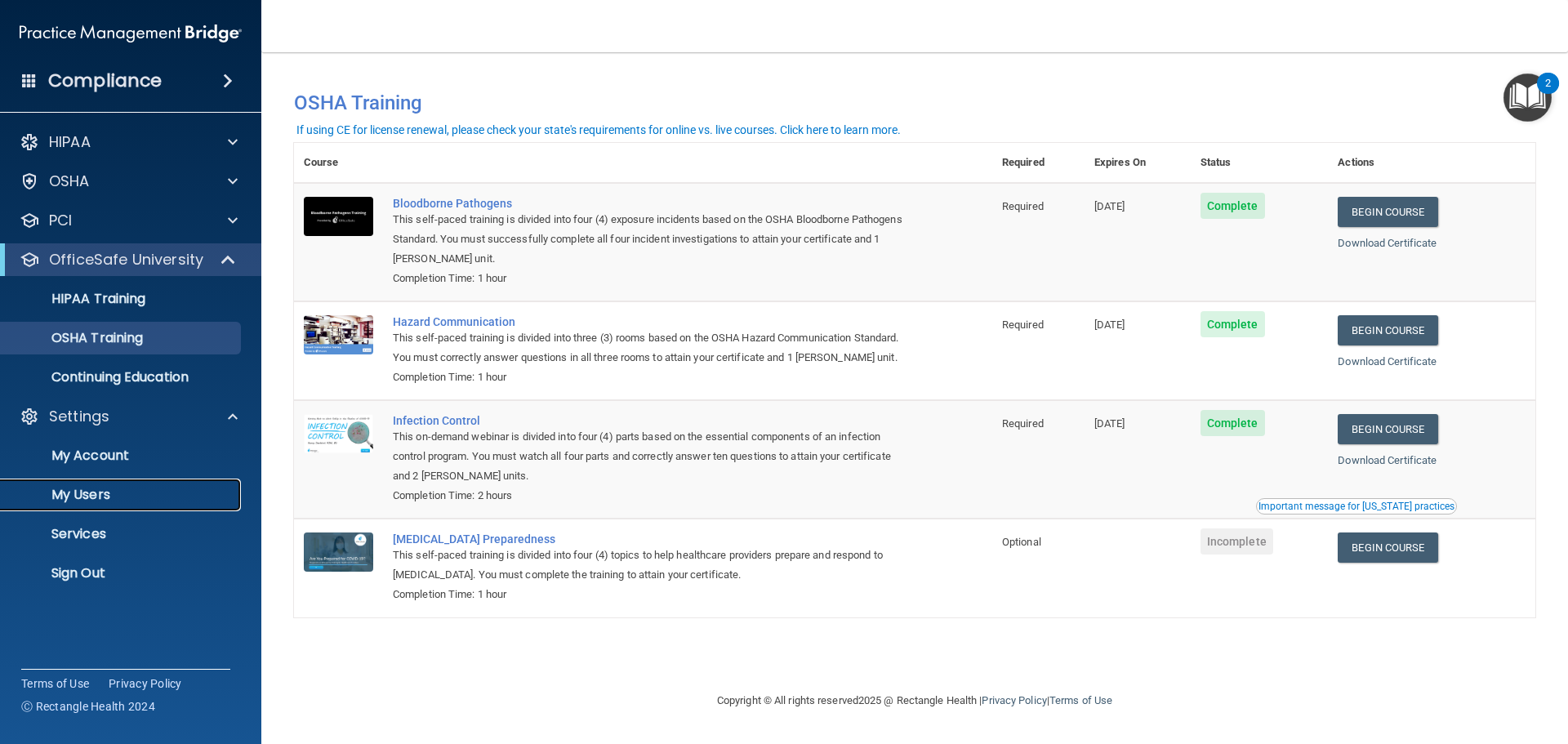
click at [109, 493] on p "My Users" at bounding box center [122, 495] width 223 height 16
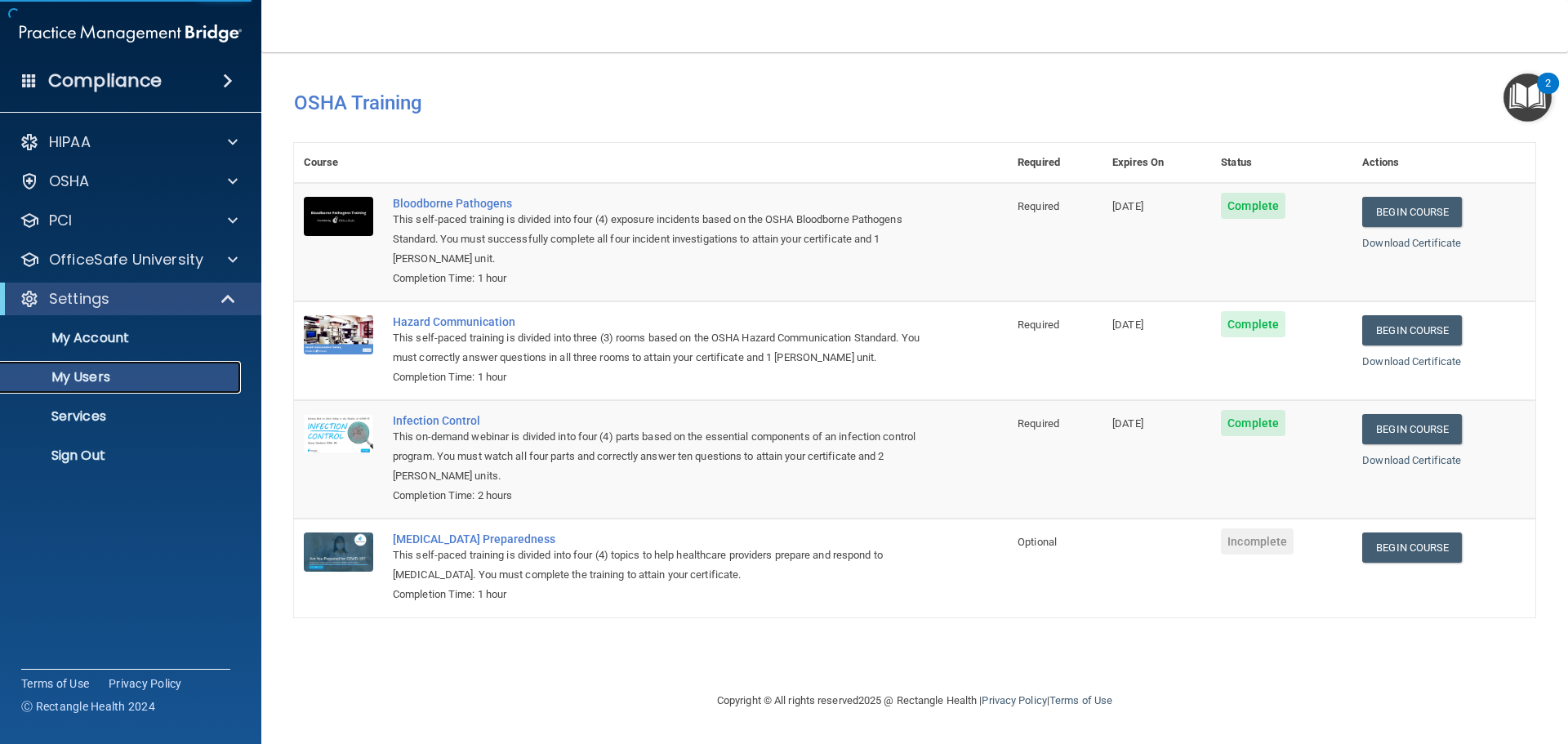
select select "20"
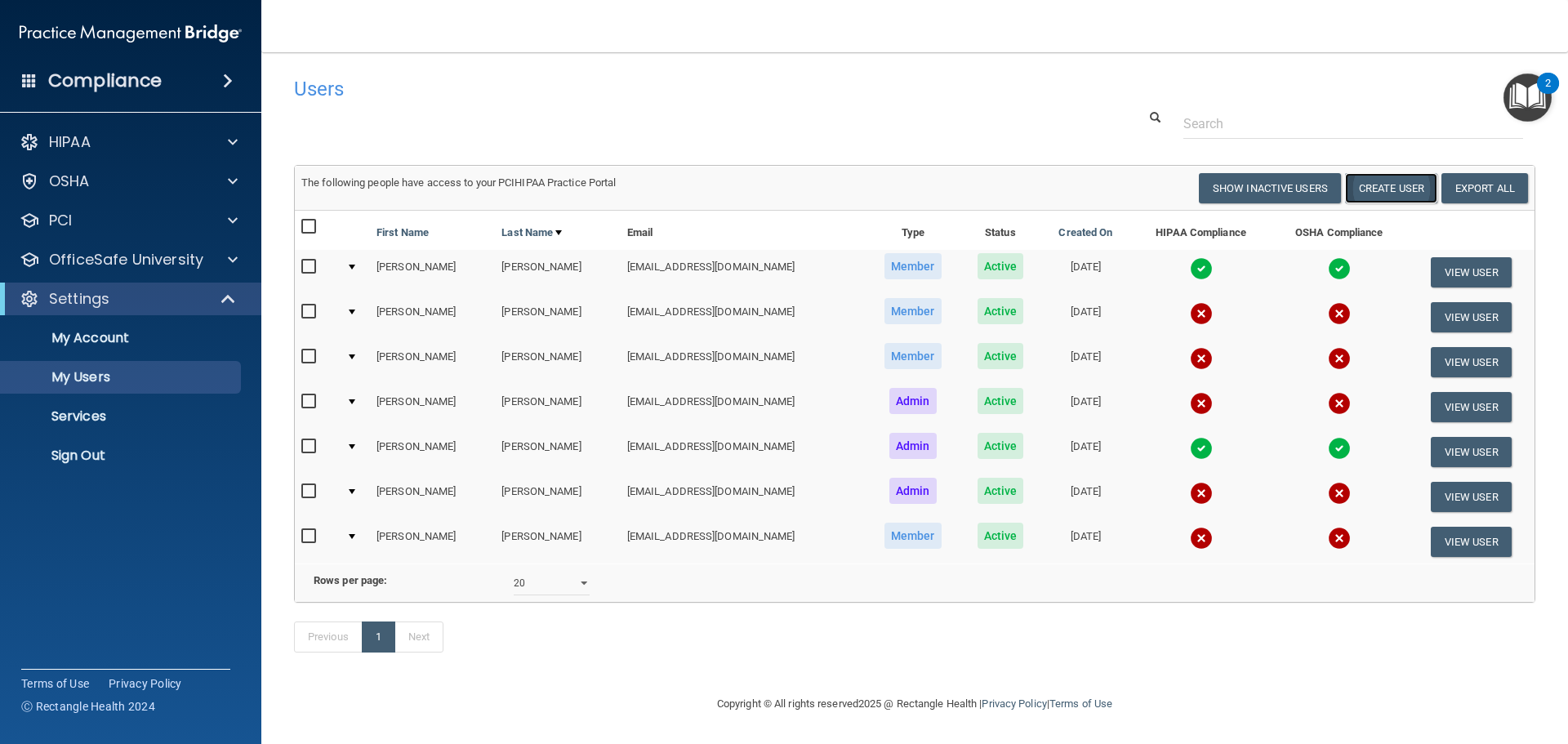
click at [1403, 193] on button "Create User" at bounding box center [1392, 188] width 93 height 31
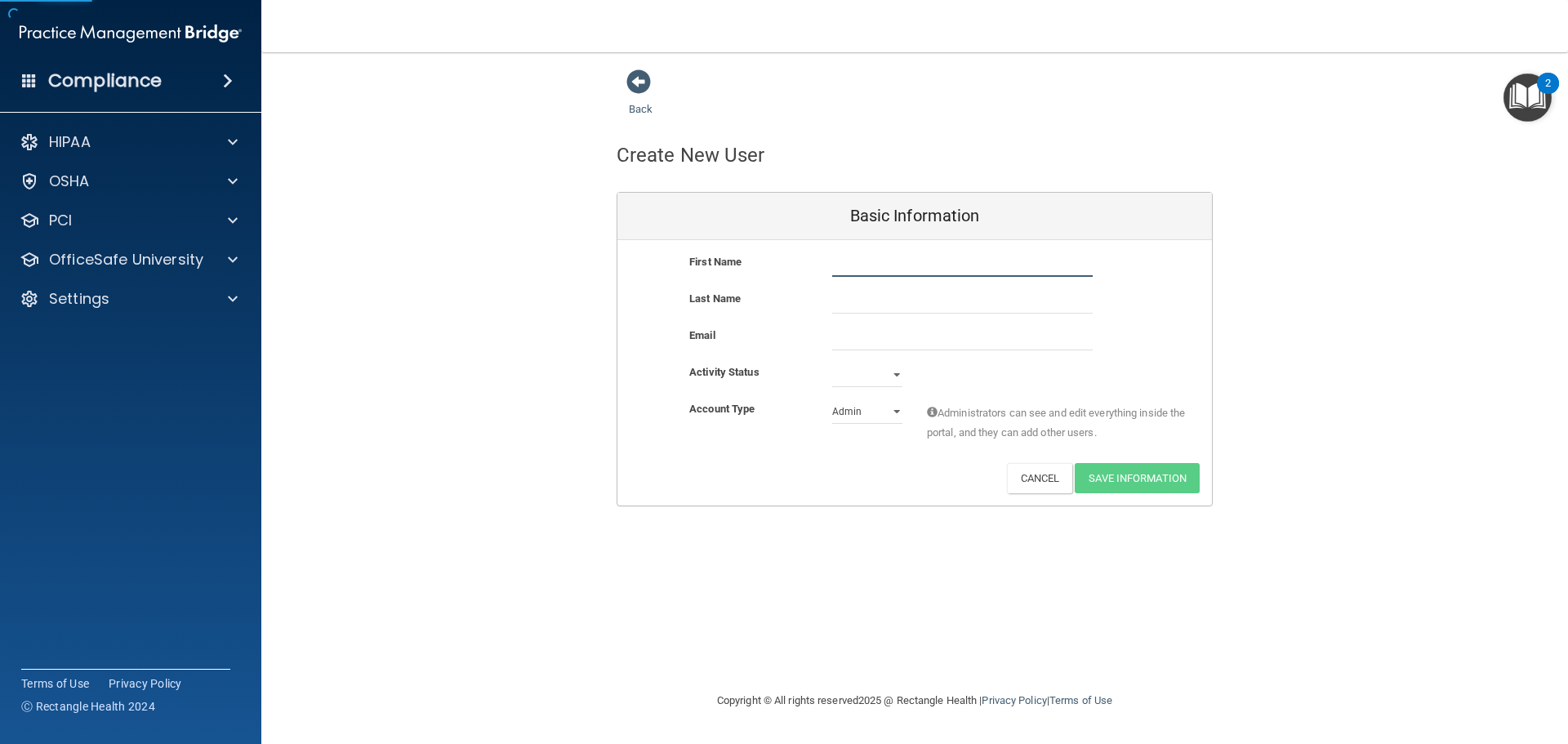
click at [861, 275] on input "text" at bounding box center [962, 264] width 260 height 24
type input "[PERSON_NAME]"
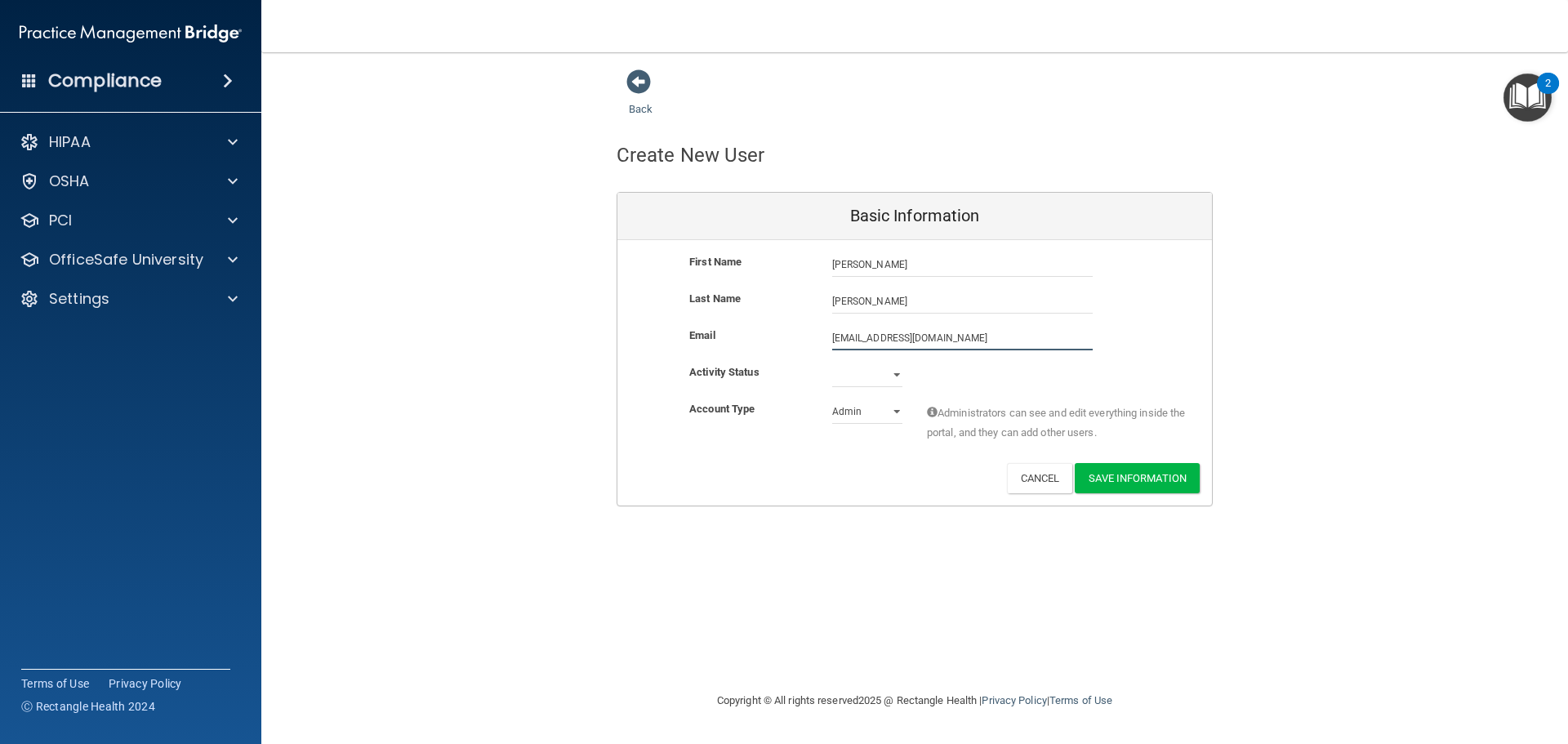
type input "[EMAIL_ADDRESS][DOMAIN_NAME]"
click at [892, 369] on select "Active Inactive" at bounding box center [868, 374] width 70 height 24
select select "active"
click at [833, 363] on select "Active Inactive" at bounding box center [868, 374] width 70 height 24
click at [843, 471] on div "Deactivate Reset Password Edit Cancel Save Information" at bounding box center [915, 479] width 595 height 31
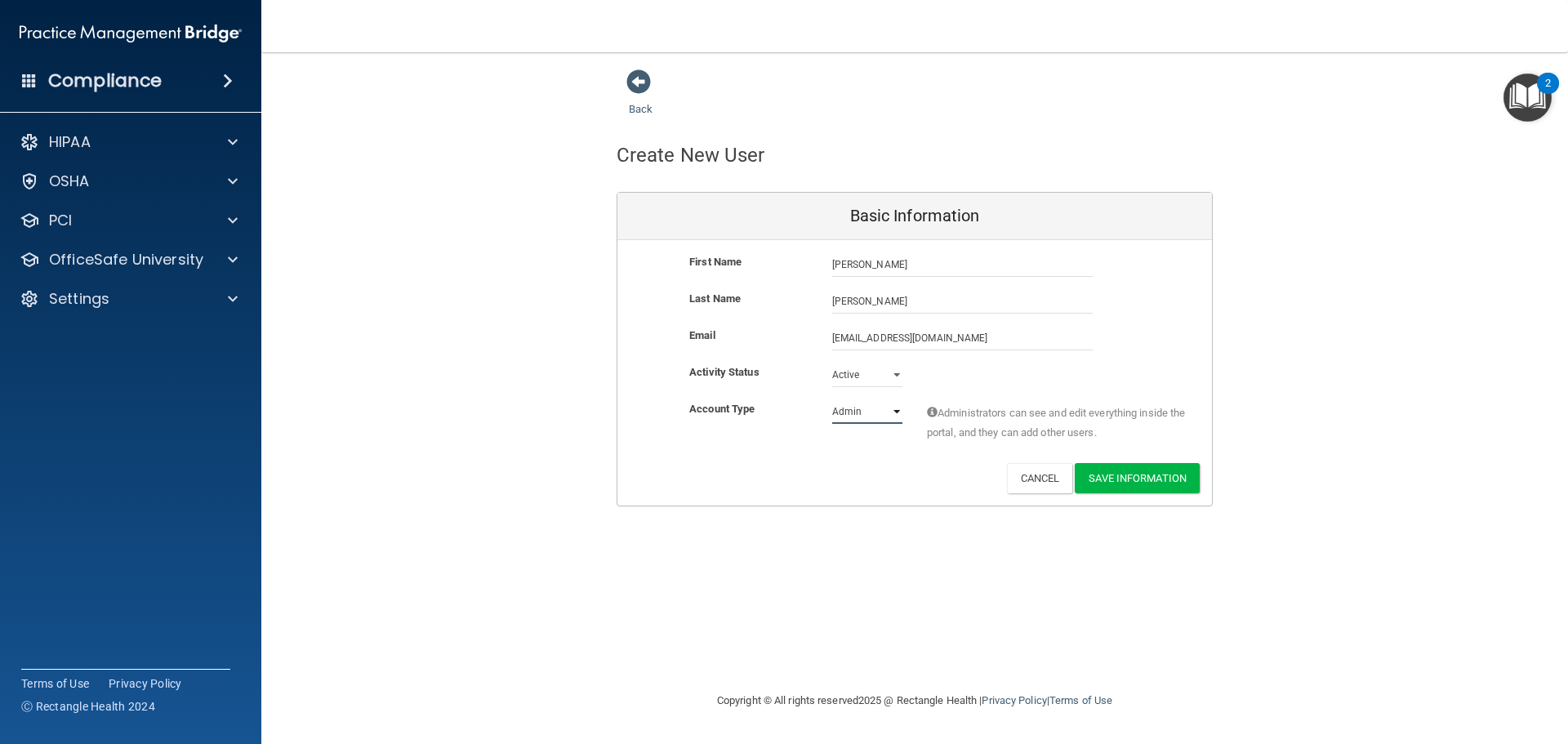
click at [861, 414] on select "Admin Member" at bounding box center [868, 411] width 70 height 24
select select "practice_member"
click at [833, 399] on select "Admin Member" at bounding box center [868, 411] width 70 height 24
click at [845, 470] on div "Deactivate Reset Password Edit Cancel Save Information" at bounding box center [915, 479] width 595 height 31
click at [1178, 487] on button "Save Information" at bounding box center [1137, 479] width 125 height 31
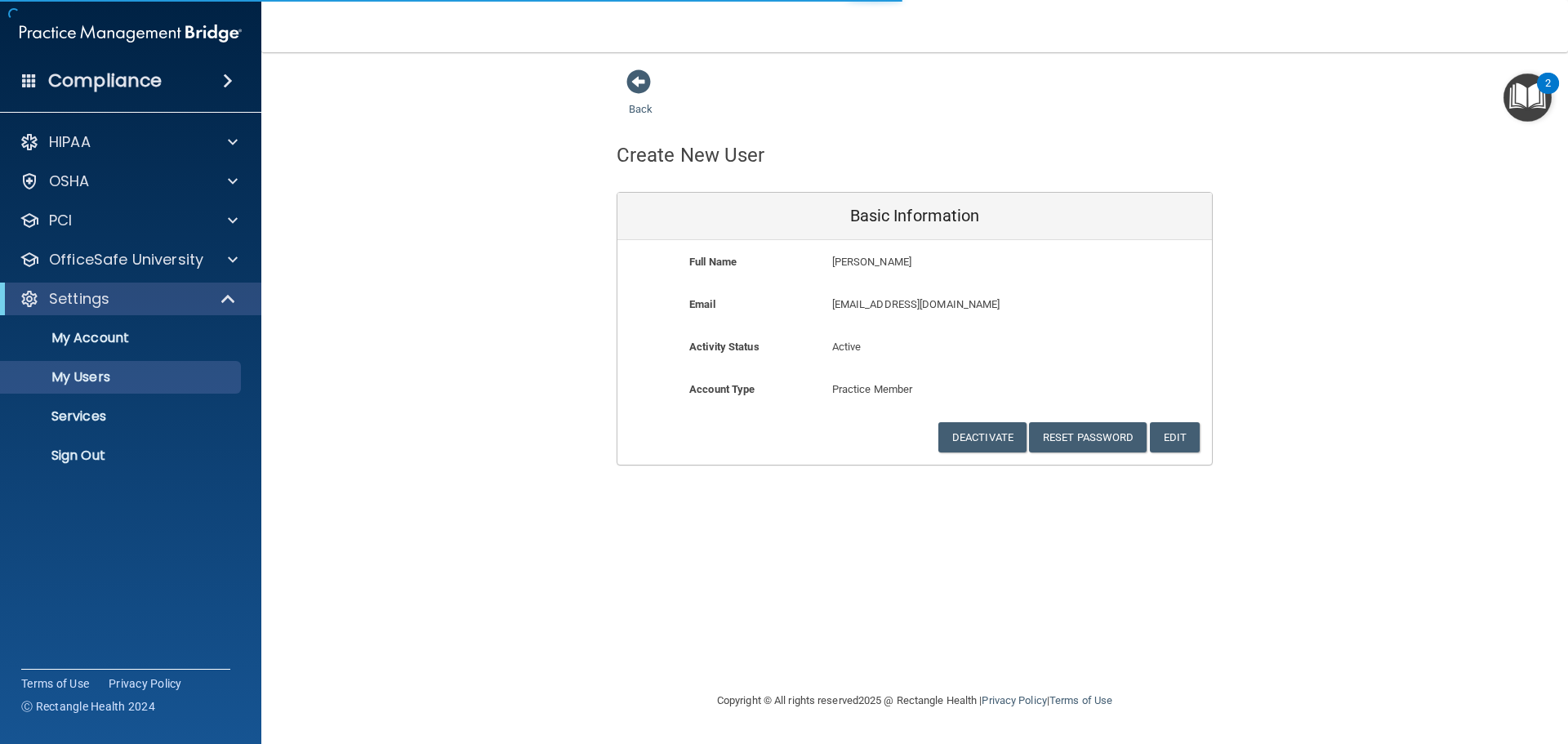
select select "20"
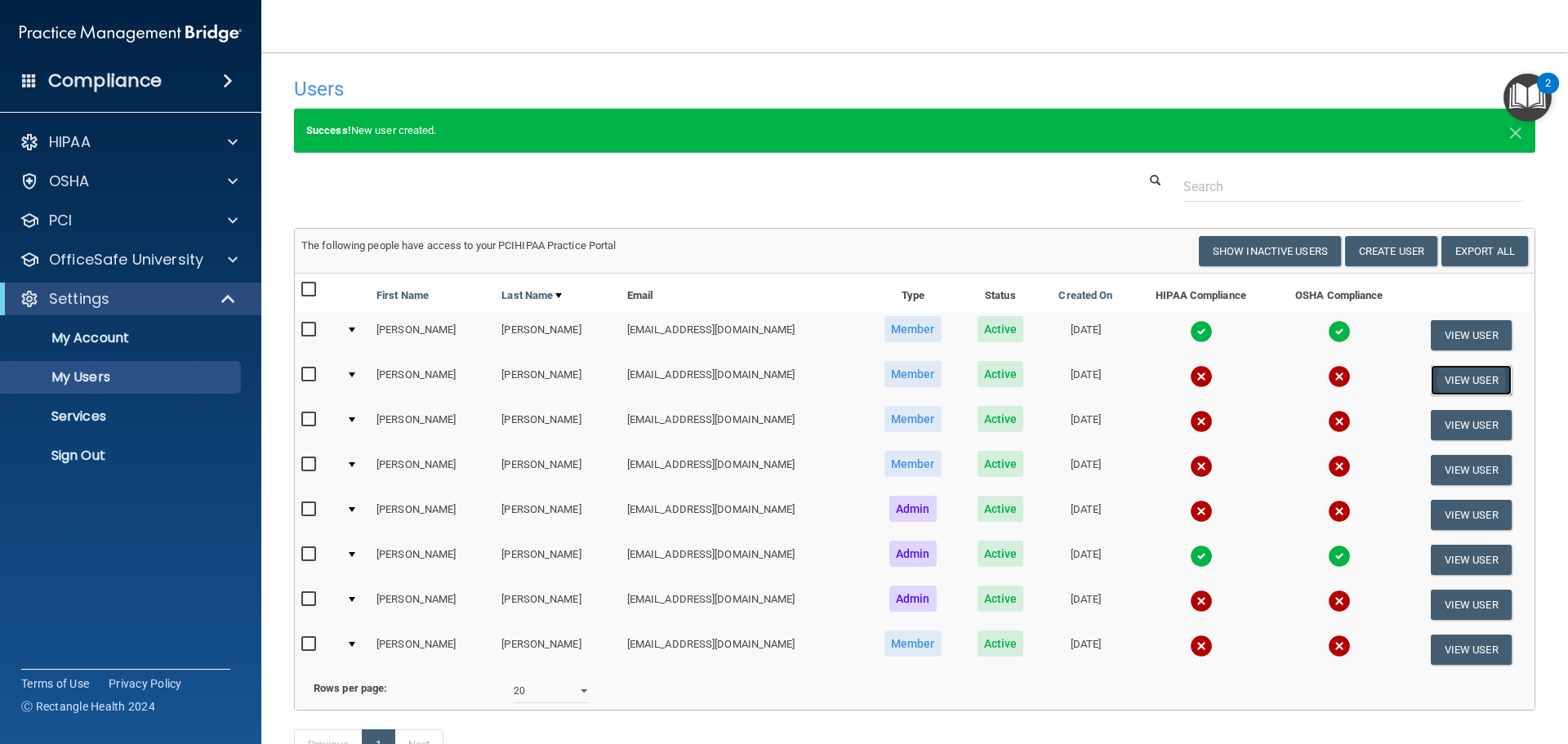
click at [1474, 378] on button "View User" at bounding box center [1472, 381] width 81 height 31
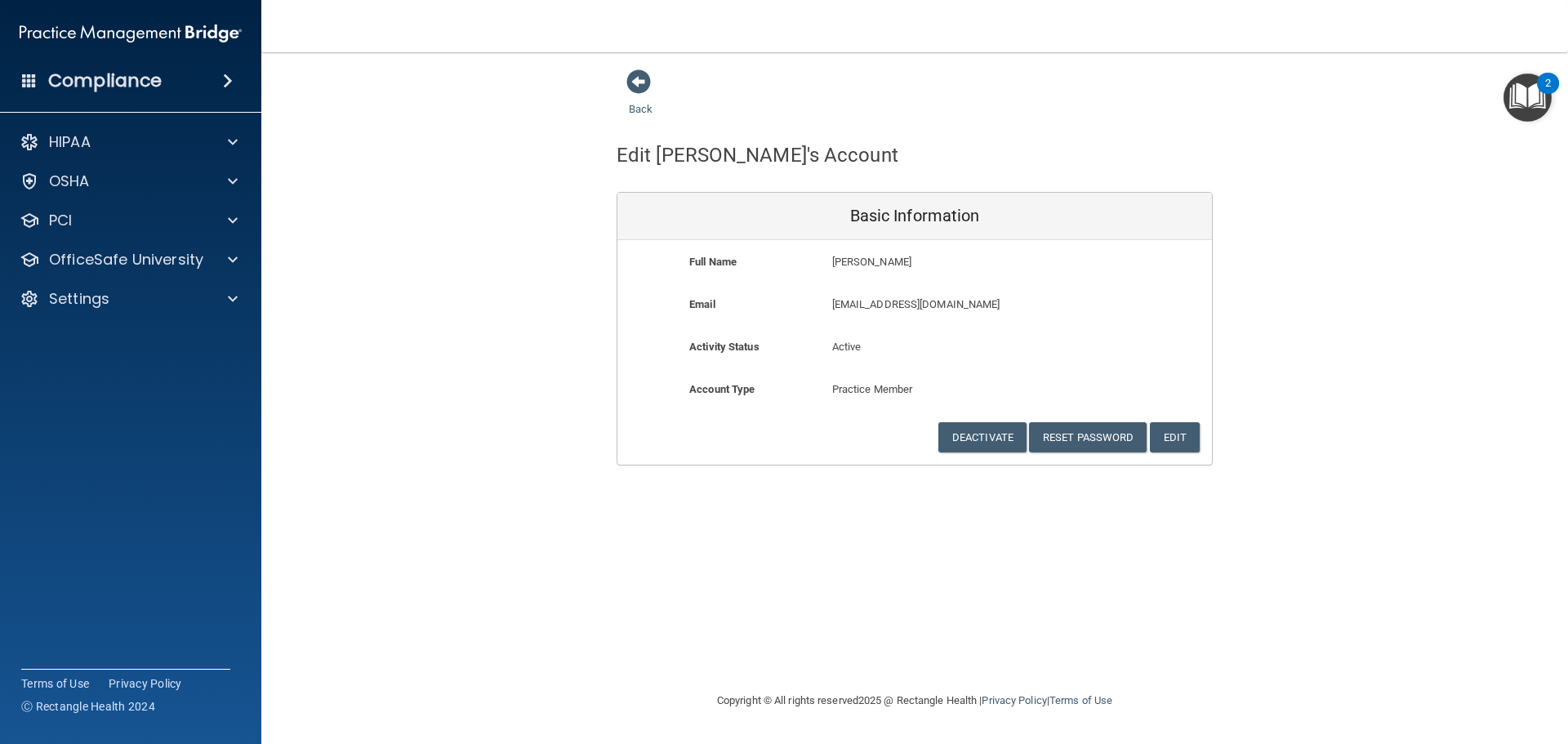
click at [780, 453] on div "Full Name [PERSON_NAME] [PERSON_NAME] Last Name [PERSON_NAME] Email [EMAIL_ADDR…" at bounding box center [915, 353] width 595 height 225
click at [1253, 347] on div "Back Edit Stacey's Account Basic Information Full Name [PERSON_NAME] [PERSON_NA…" at bounding box center [915, 266] width 1241 height 397
